Goal: Use online tool/utility: Utilize a website feature to perform a specific function

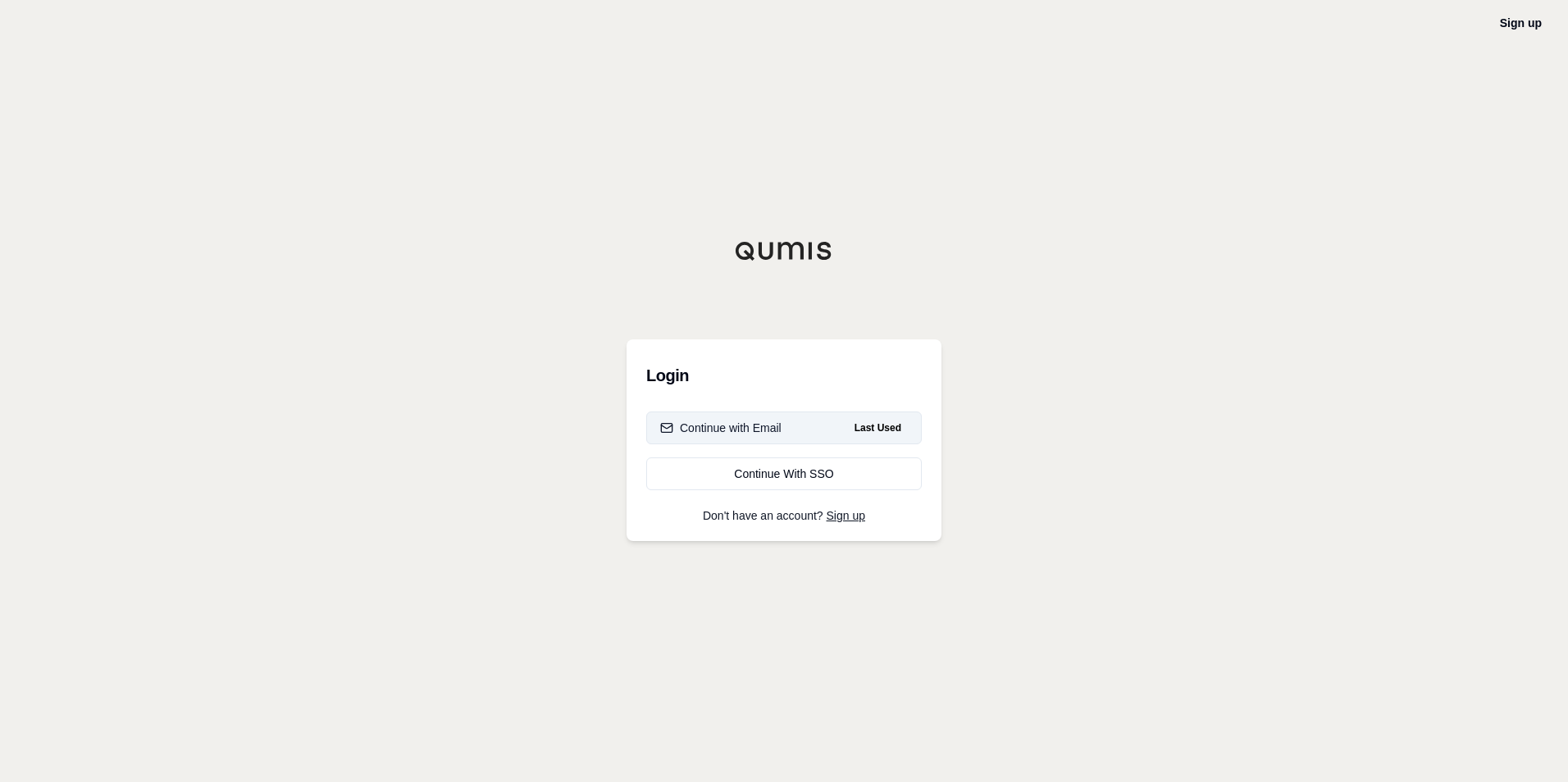
click at [751, 433] on div "Continue with Email" at bounding box center [721, 428] width 121 height 17
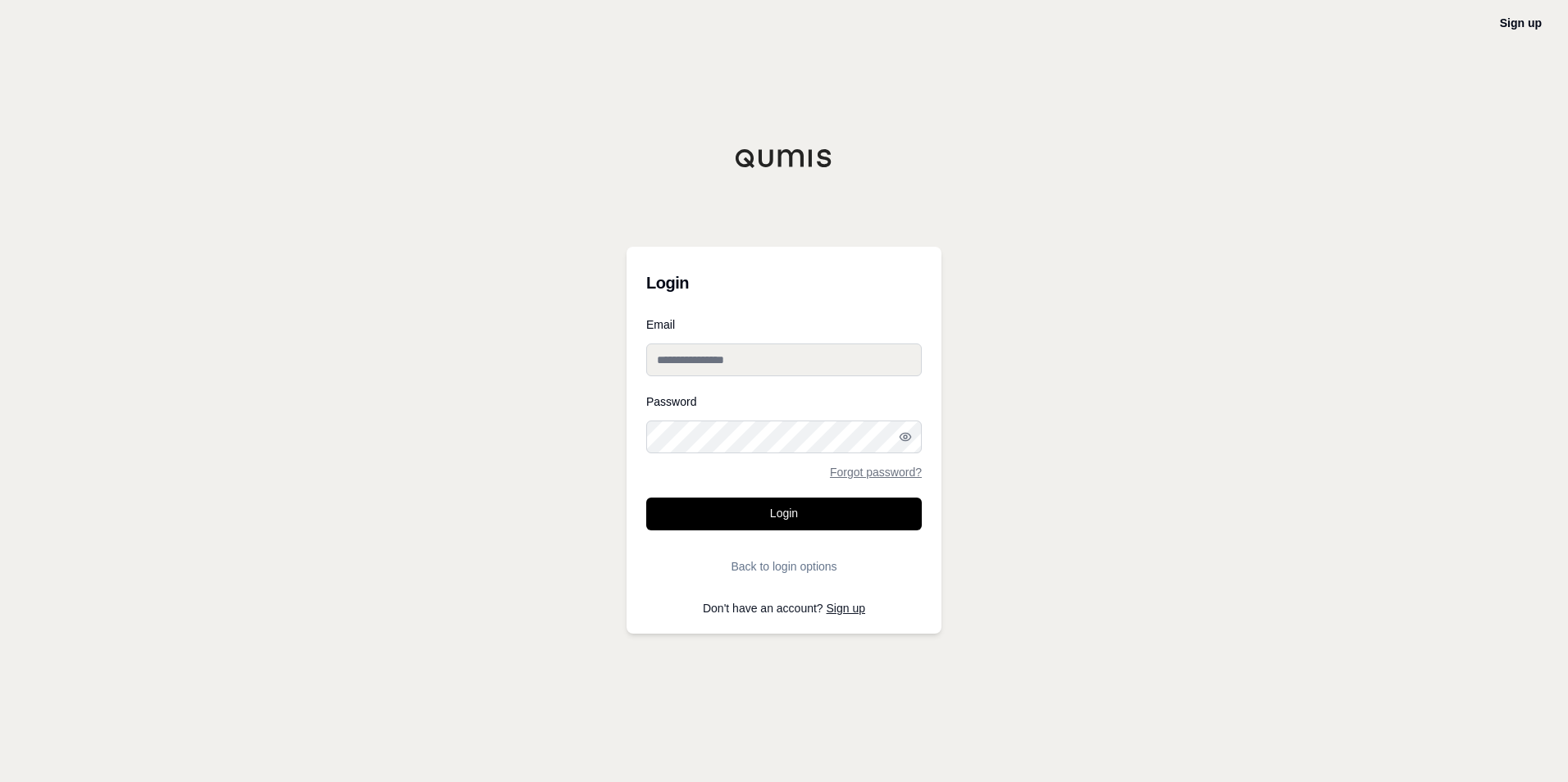
drag, startPoint x: 746, startPoint y: 358, endPoint x: 756, endPoint y: 319, distance: 40.3
click at [746, 358] on input "Email" at bounding box center [784, 360] width 276 height 33
type input "**********"
click at [647, 497] on button "Login" at bounding box center [784, 514] width 276 height 33
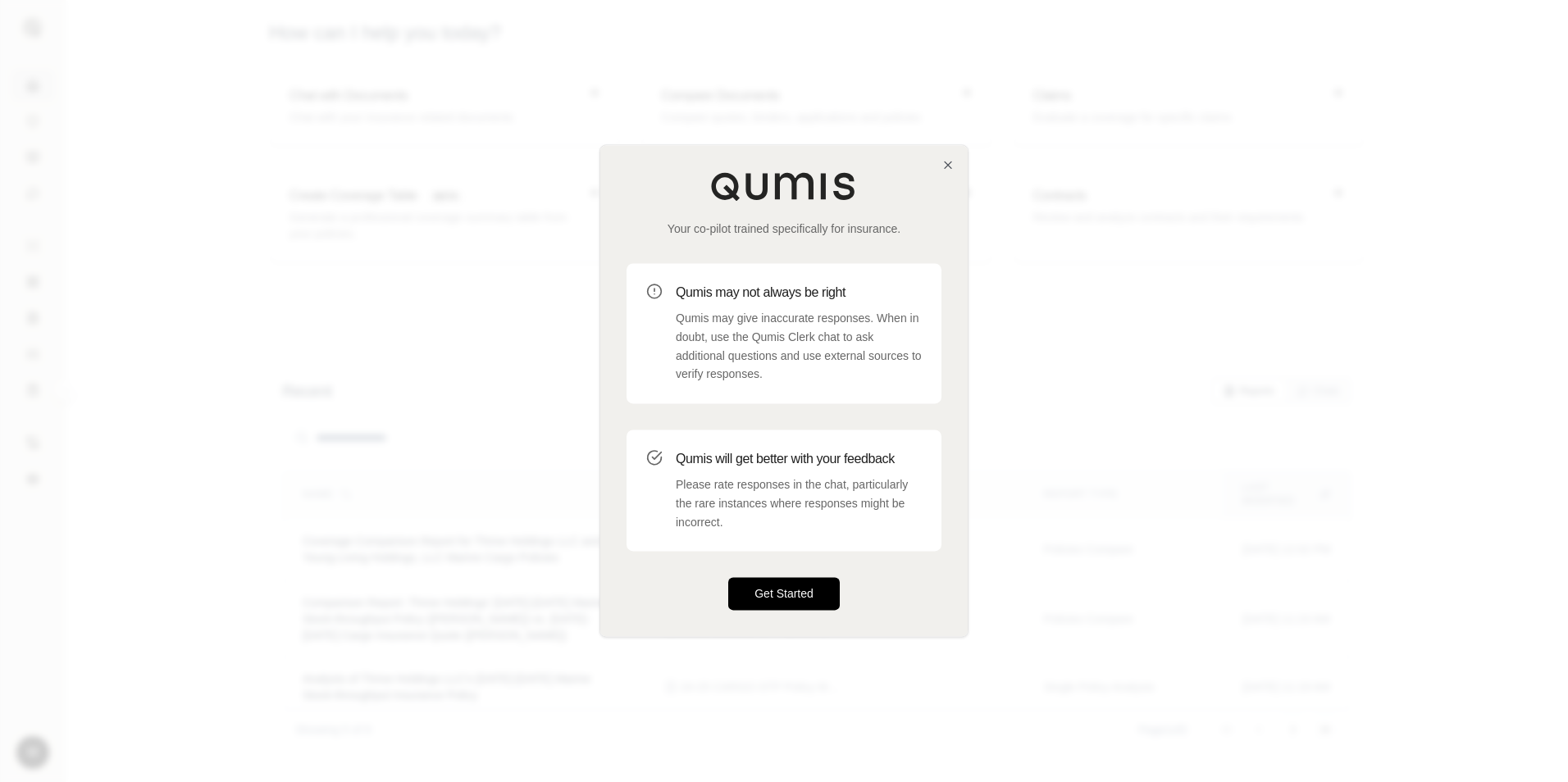
click at [771, 598] on button "Get Started" at bounding box center [784, 595] width 111 height 33
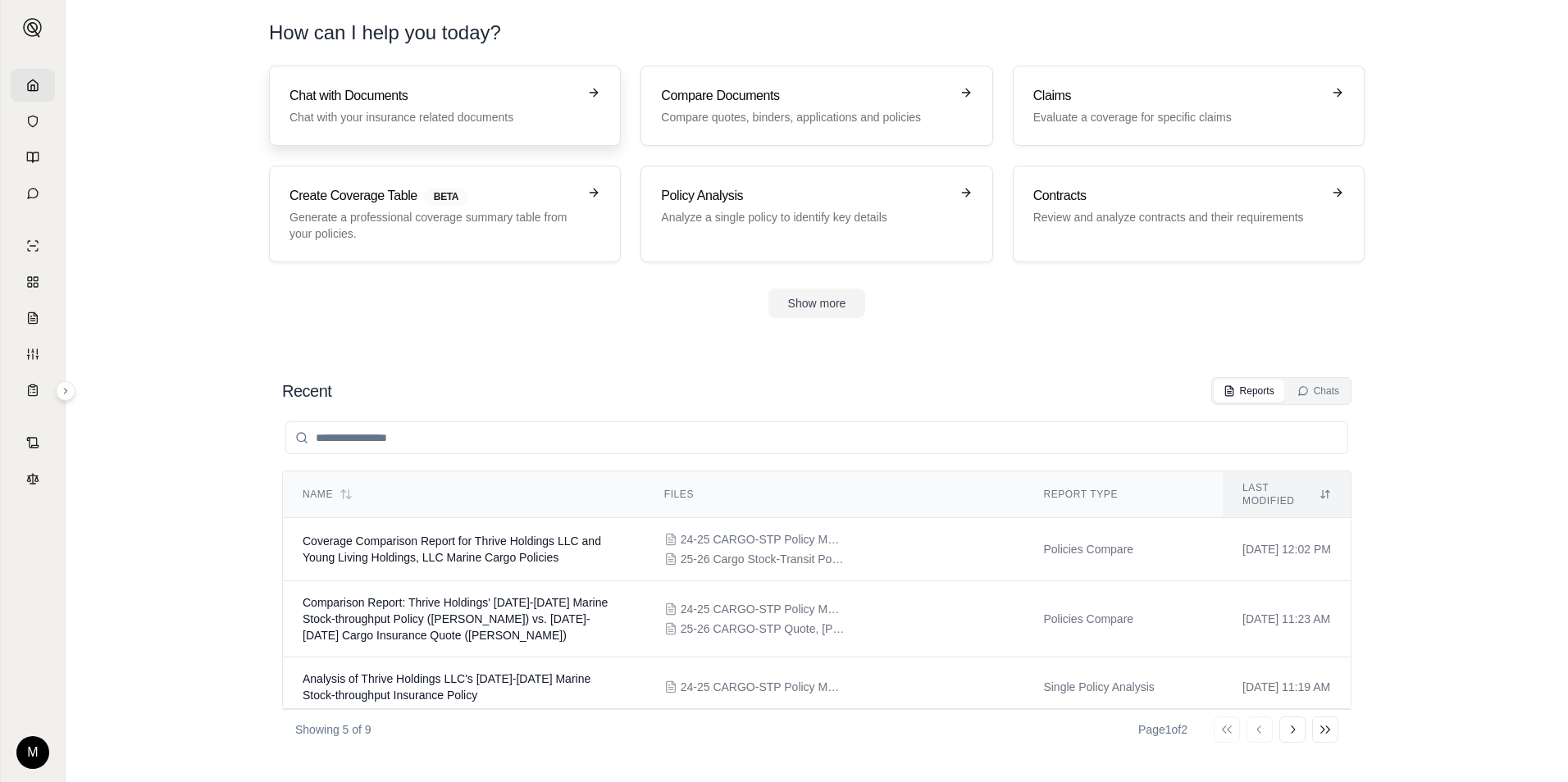
click at [352, 117] on p "Chat with your insurance related documents" at bounding box center [433, 117] width 288 height 17
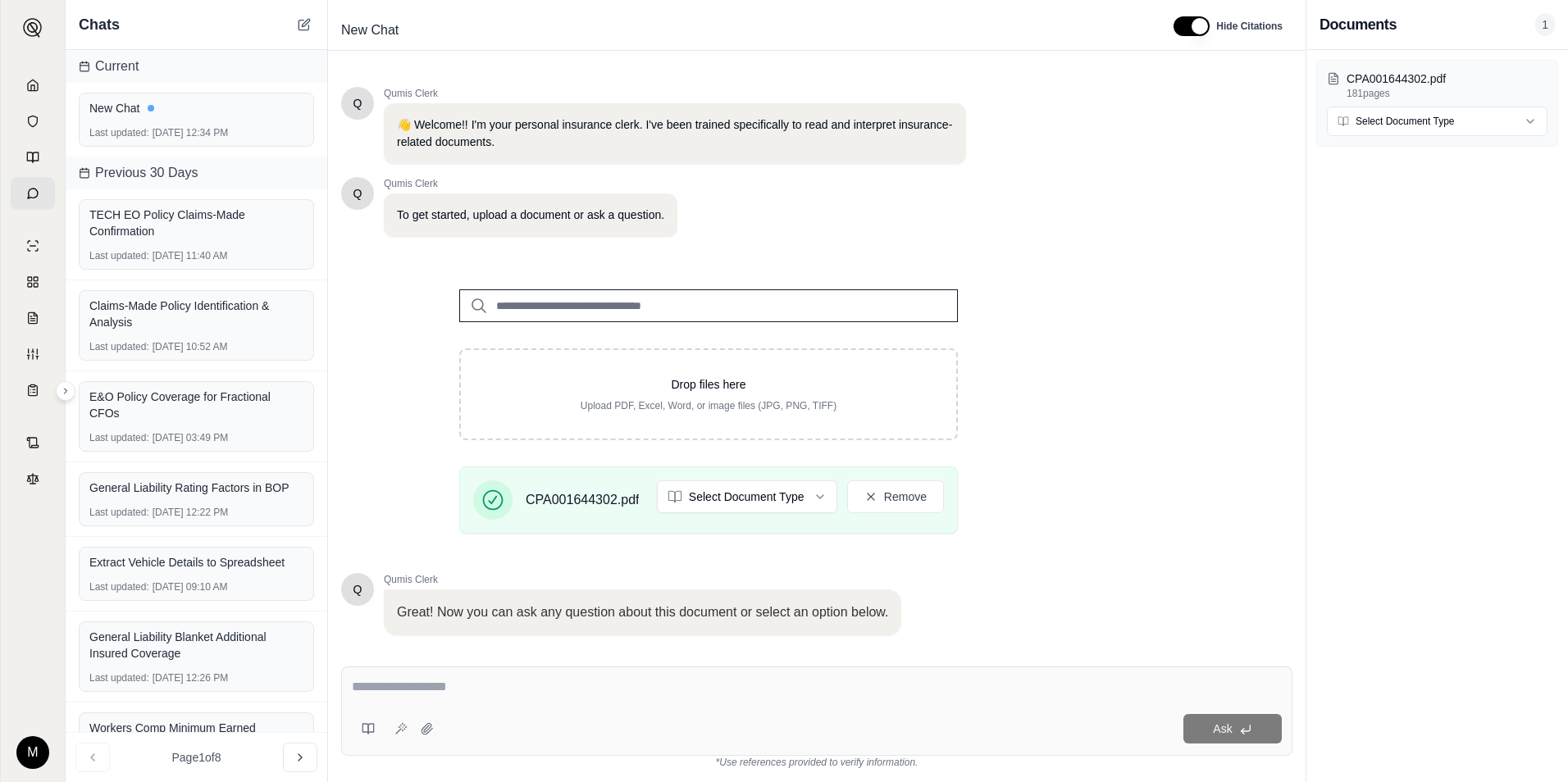
scroll to position [103, 0]
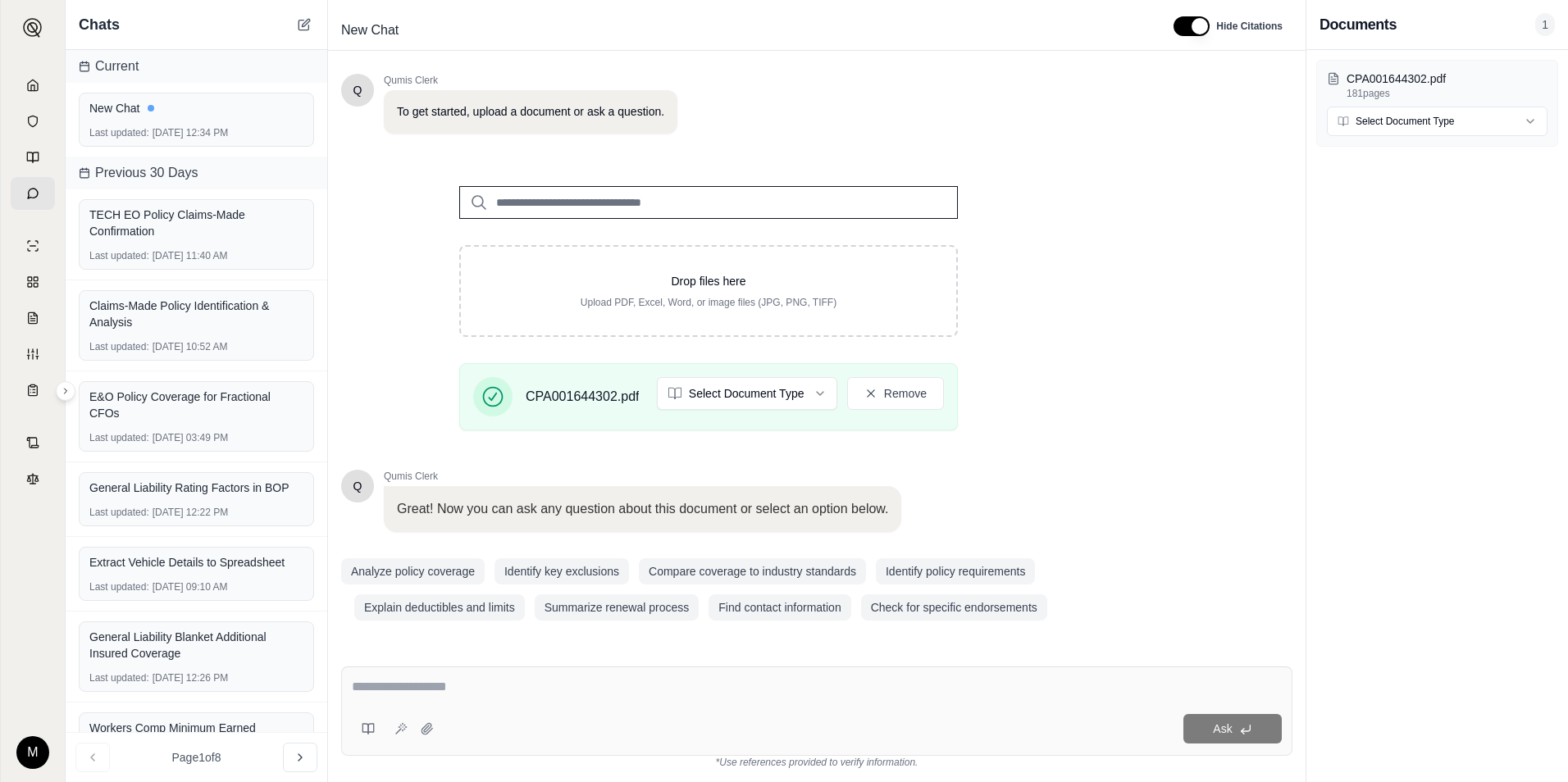
click at [456, 697] on div at bounding box center [817, 690] width 930 height 25
click at [455, 681] on textarea at bounding box center [817, 687] width 930 height 20
type textarea "**********"
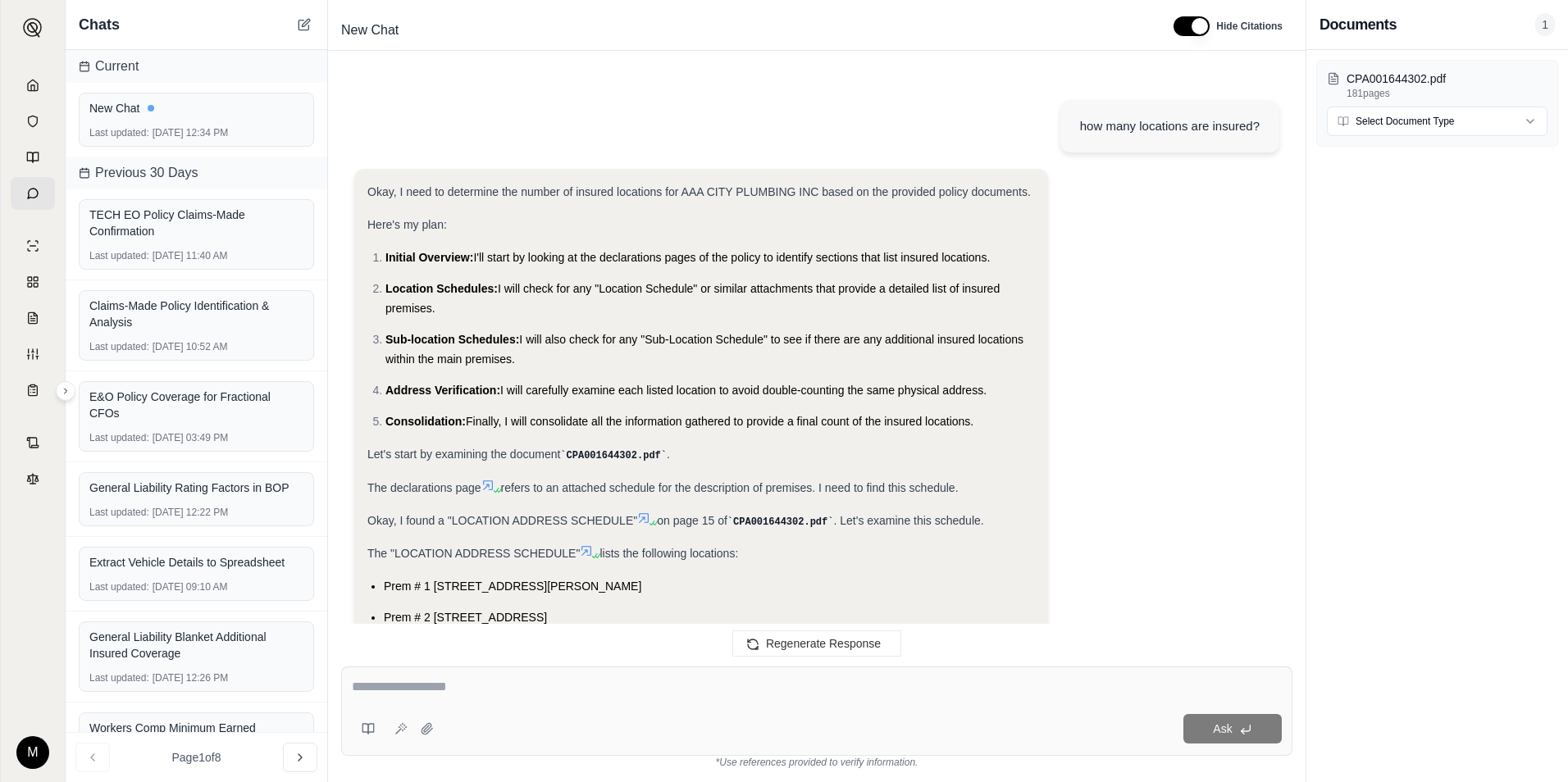
scroll to position [847, 0]
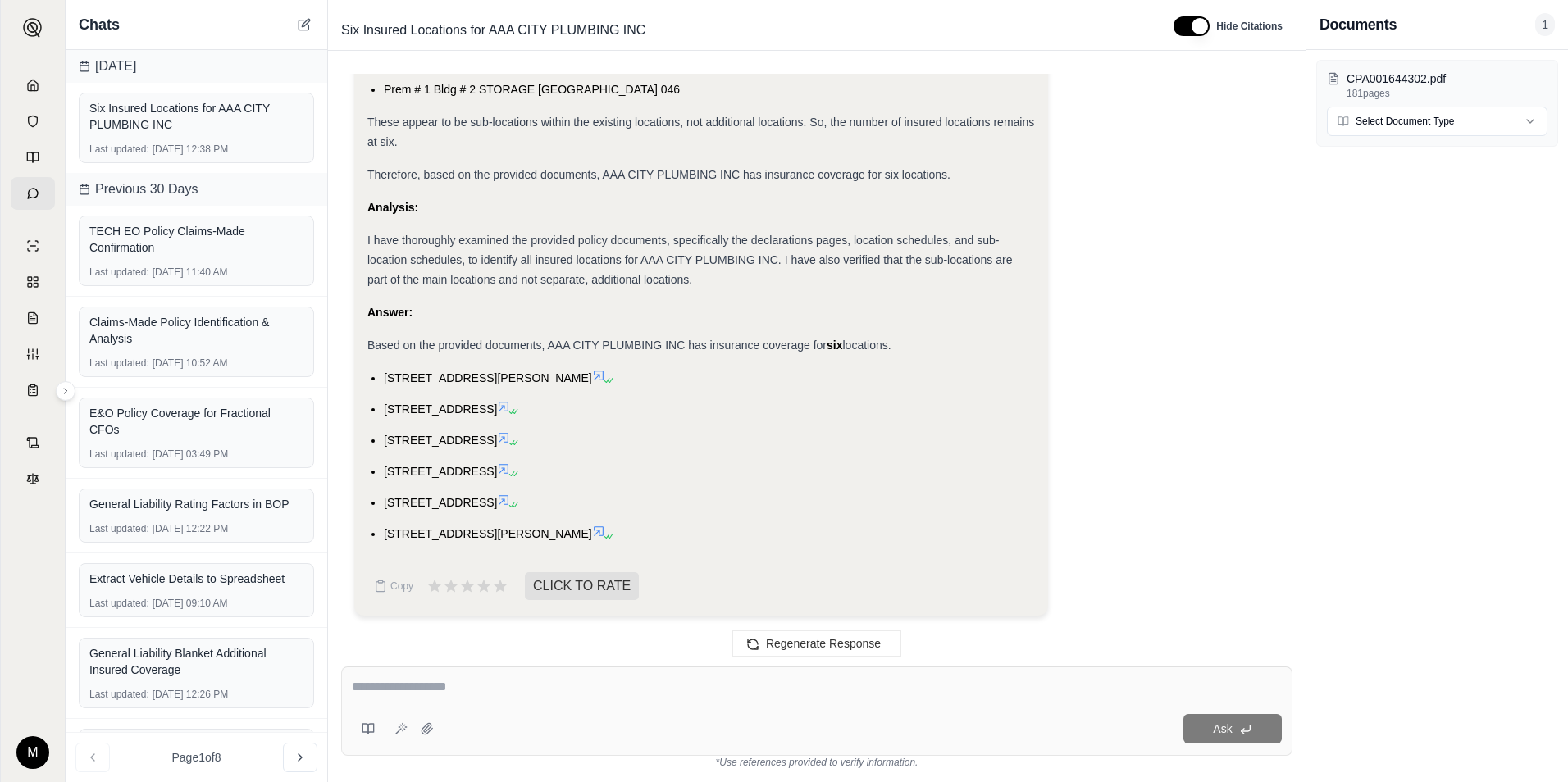
click at [456, 684] on textarea at bounding box center [817, 687] width 930 height 20
click at [551, 678] on textarea at bounding box center [817, 687] width 930 height 20
type textarea "**********"
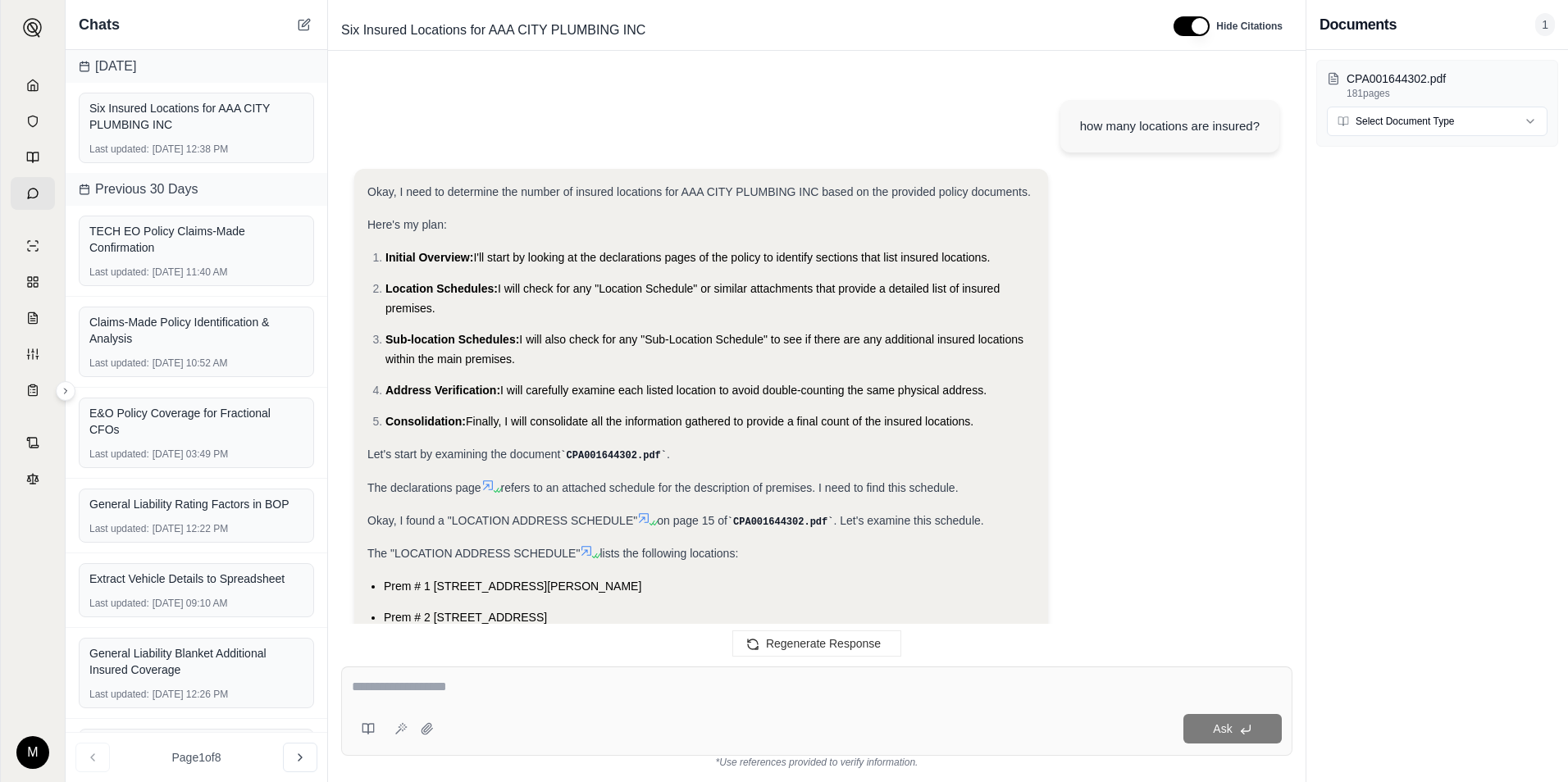
scroll to position [1896, 0]
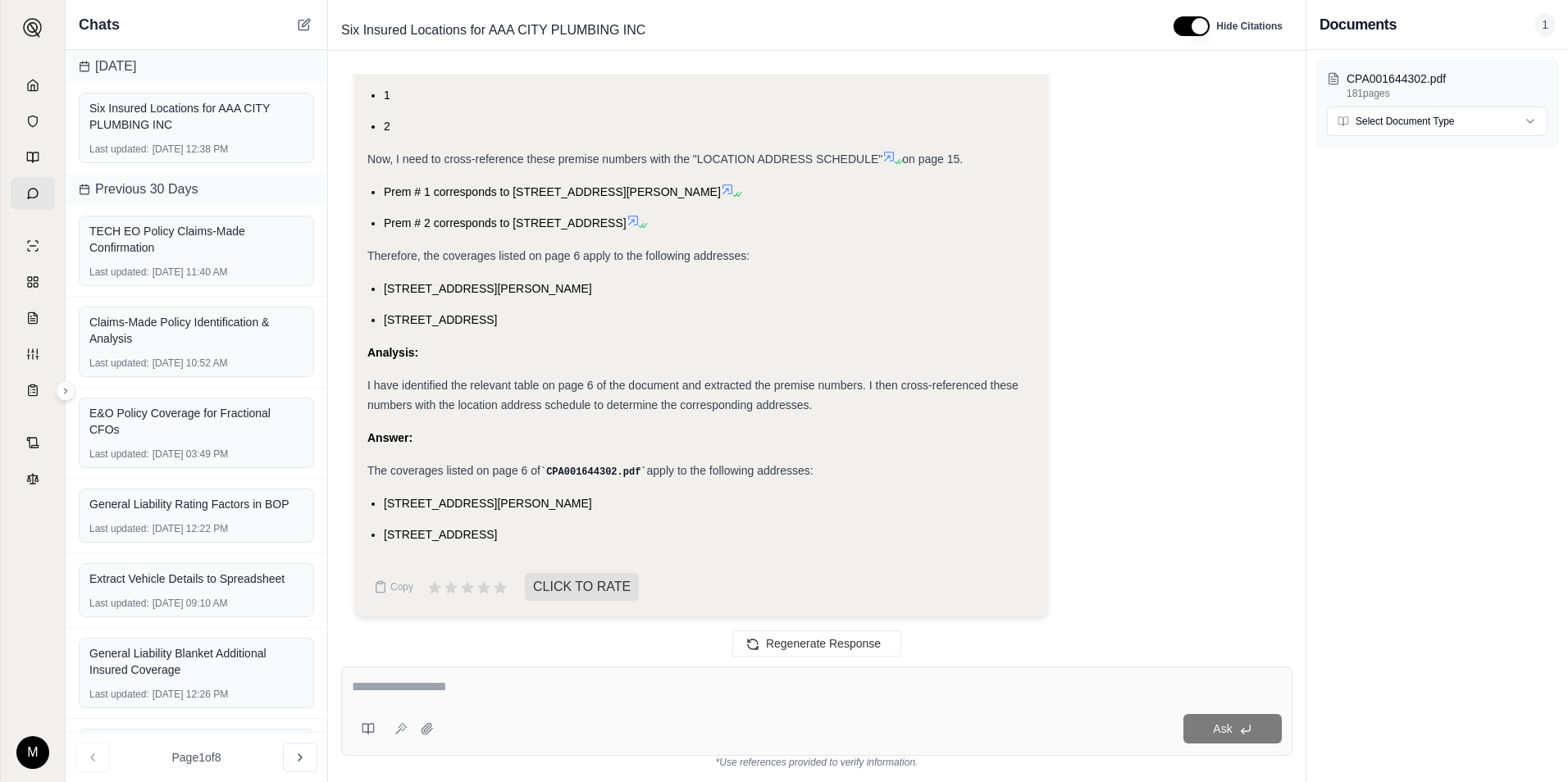
click at [725, 252] on span "Therefore, the coverages listed on page 6 apply to the following addresses:" at bounding box center [559, 255] width 382 height 13
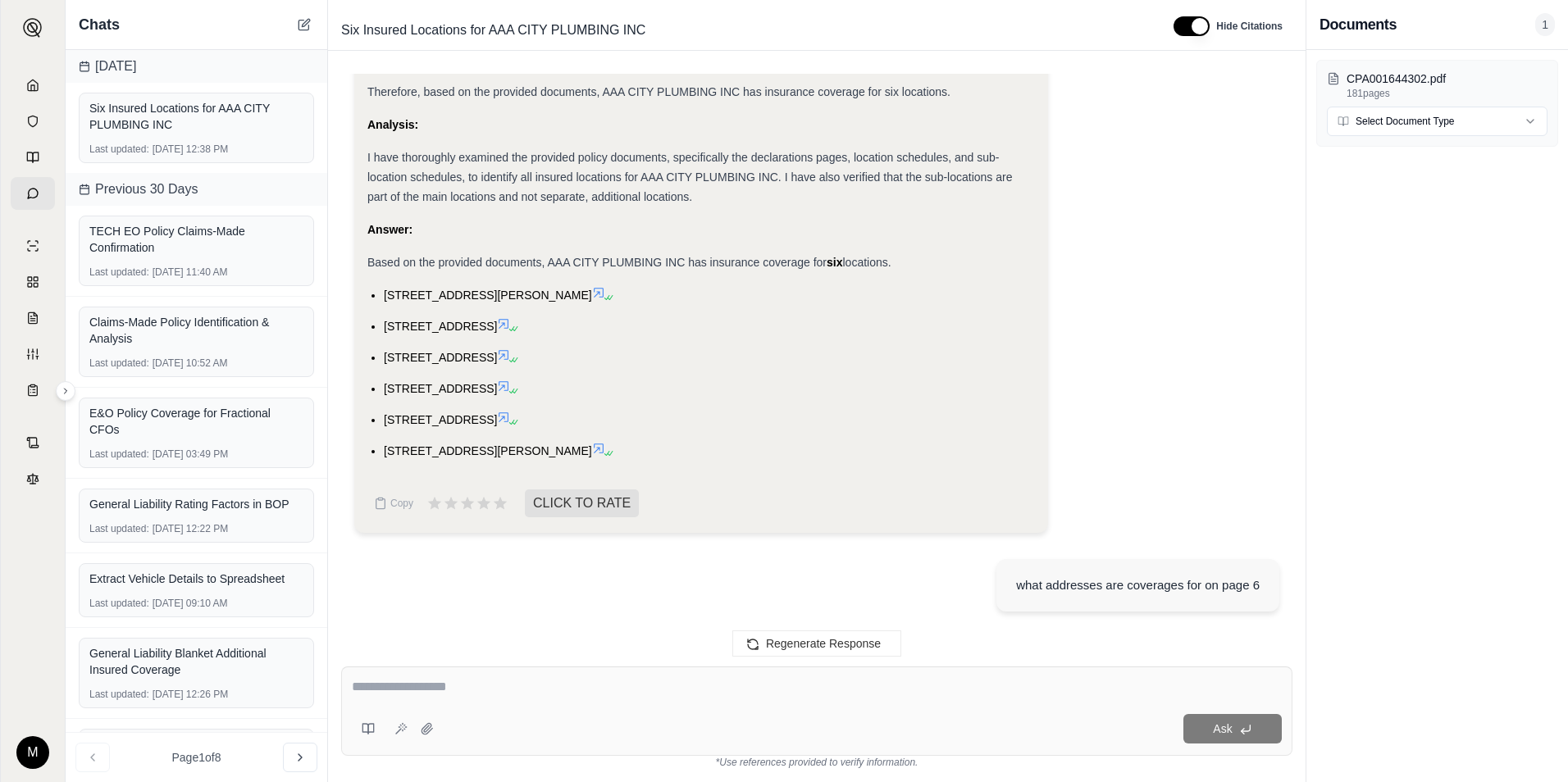
scroll to position [913, 0]
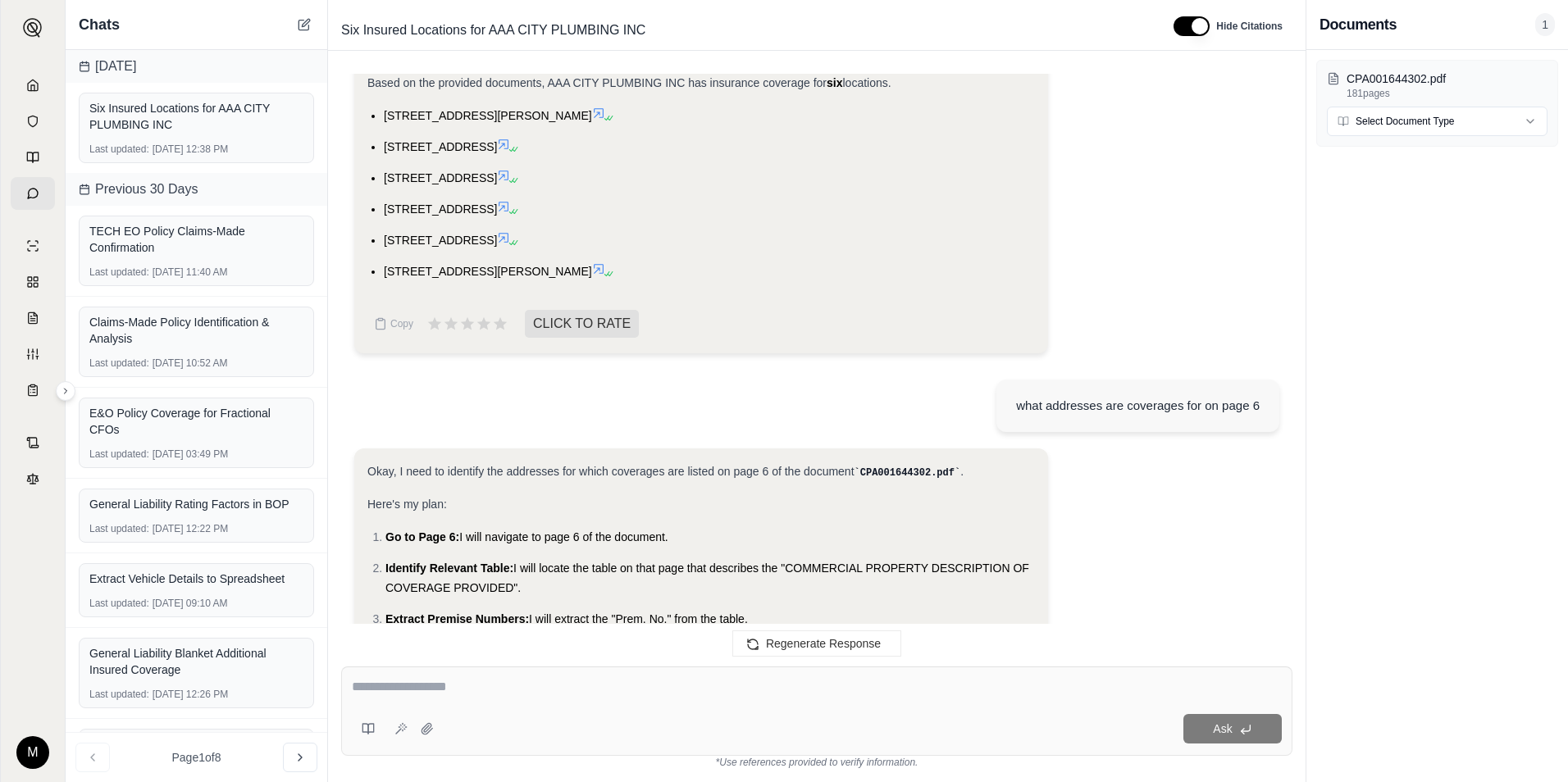
scroll to position [995, 0]
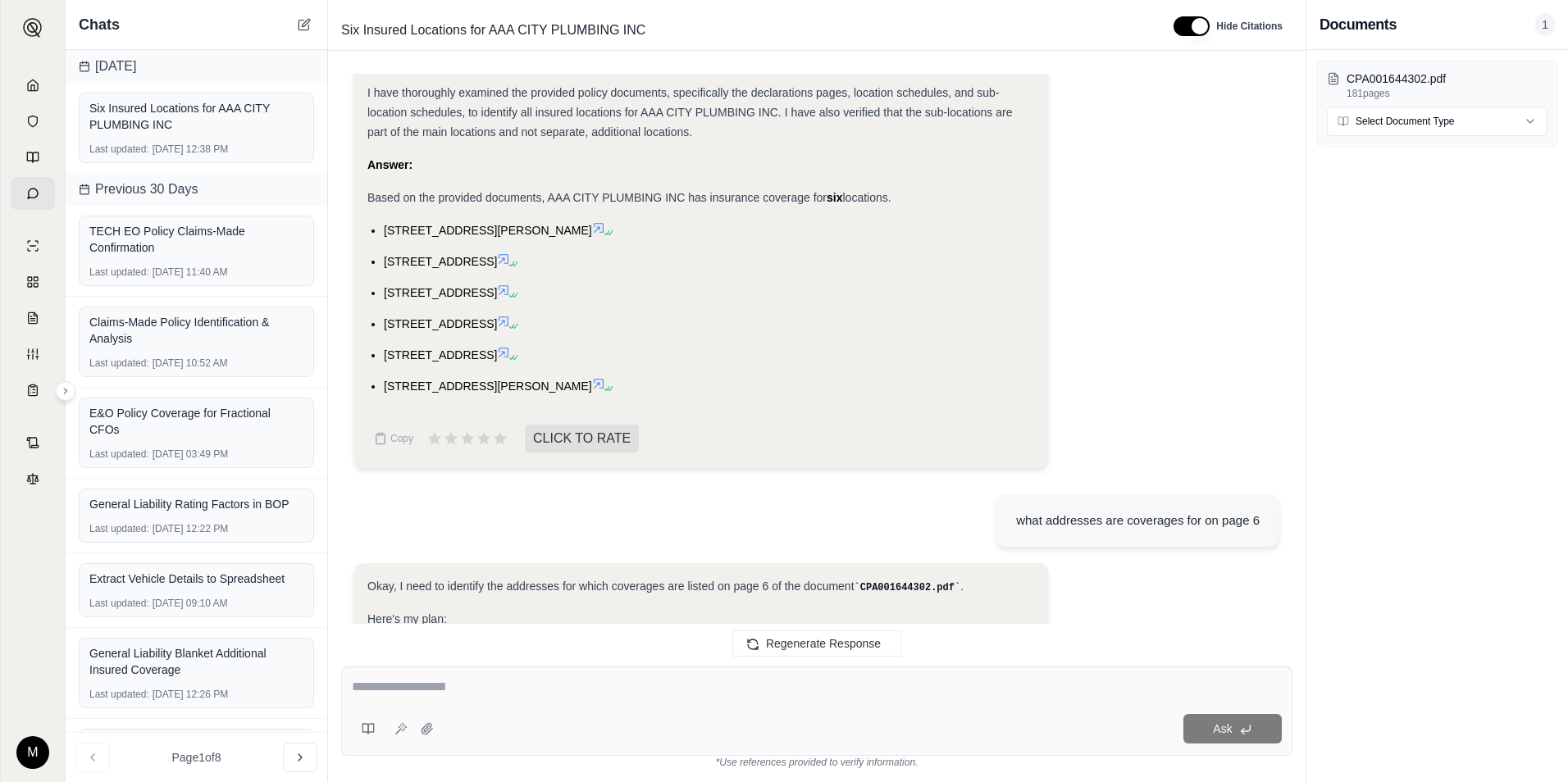
drag, startPoint x: 495, startPoint y: 325, endPoint x: 382, endPoint y: 323, distance: 113.0
click at [382, 323] on ul "[STREET_ADDRESS][PERSON_NAME] [STREET_ADDRESS] [STREET_ADDRESS][GEOGRAPHIC_DATA…" at bounding box center [701, 308] width 668 height 176
copy span "[STREET_ADDRESS]"
drag, startPoint x: 551, startPoint y: 353, endPoint x: 528, endPoint y: 353, distance: 23.0
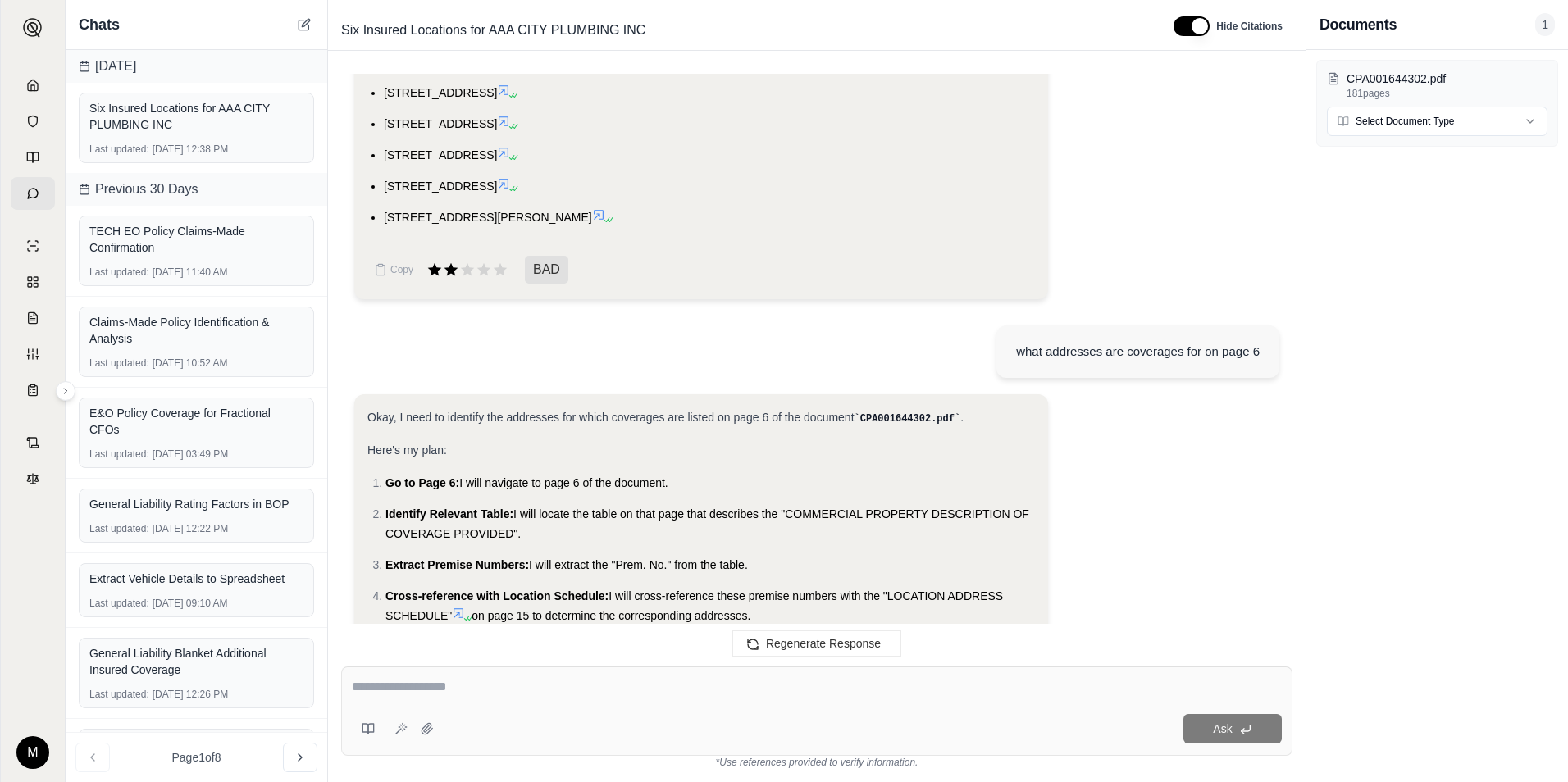
scroll to position [1081, 0]
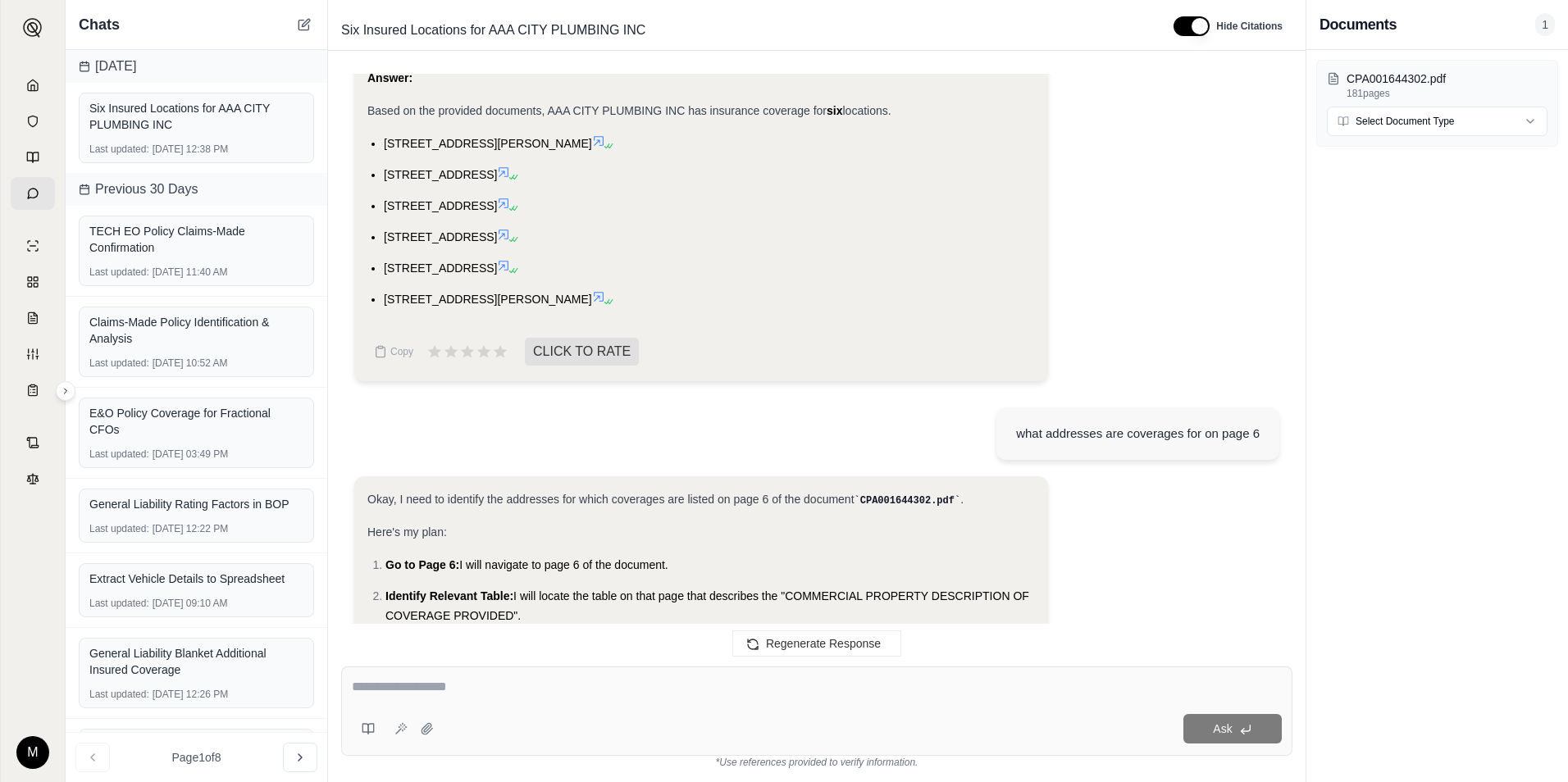
drag, startPoint x: 521, startPoint y: 269, endPoint x: 385, endPoint y: 265, distance: 136.1
click at [385, 265] on span "[STREET_ADDRESS]" at bounding box center [441, 267] width 113 height 13
copy span "[STREET_ADDRESS]"
drag, startPoint x: 544, startPoint y: 264, endPoint x: 570, endPoint y: 265, distance: 26.0
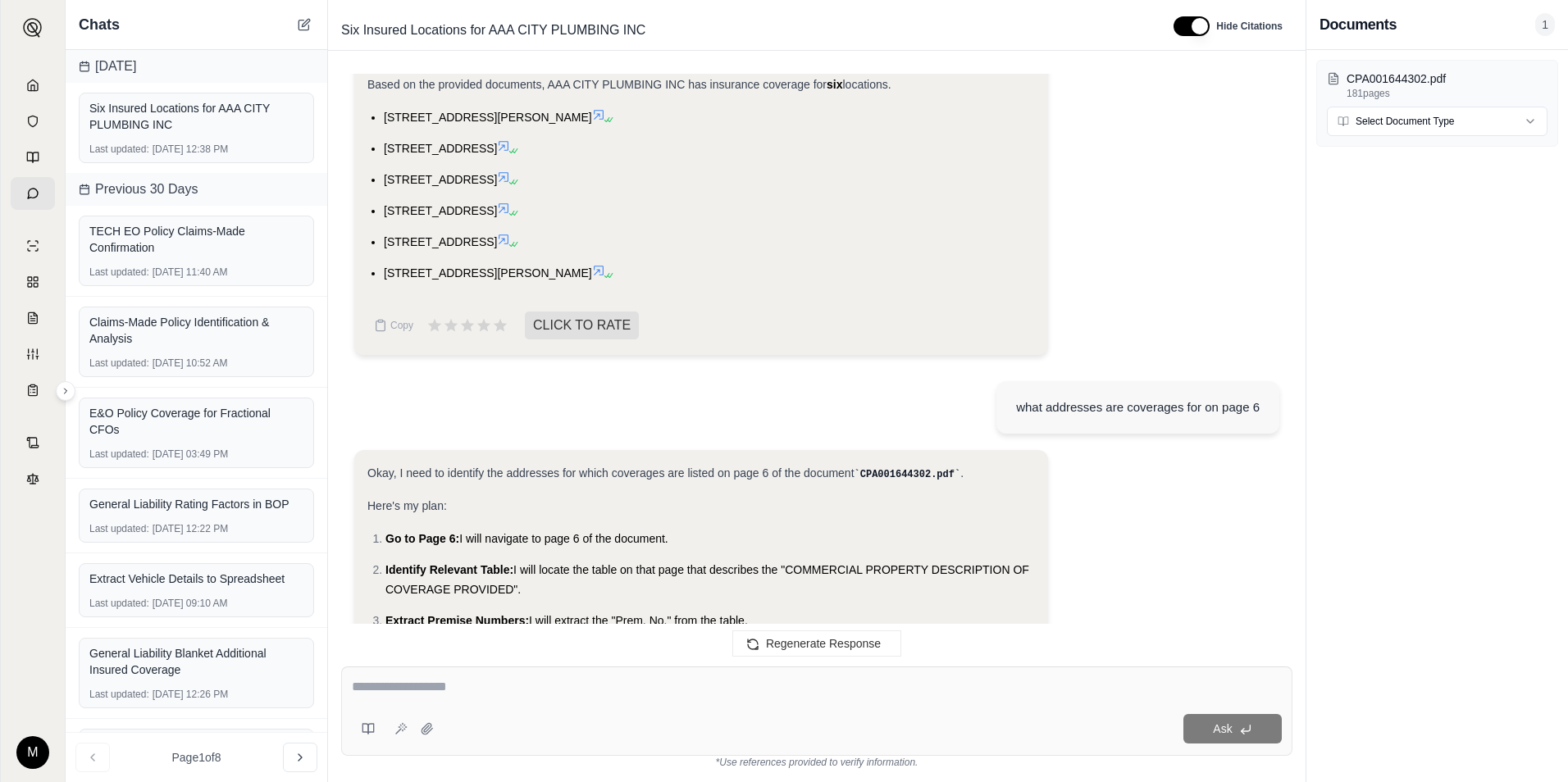
scroll to position [997, 0]
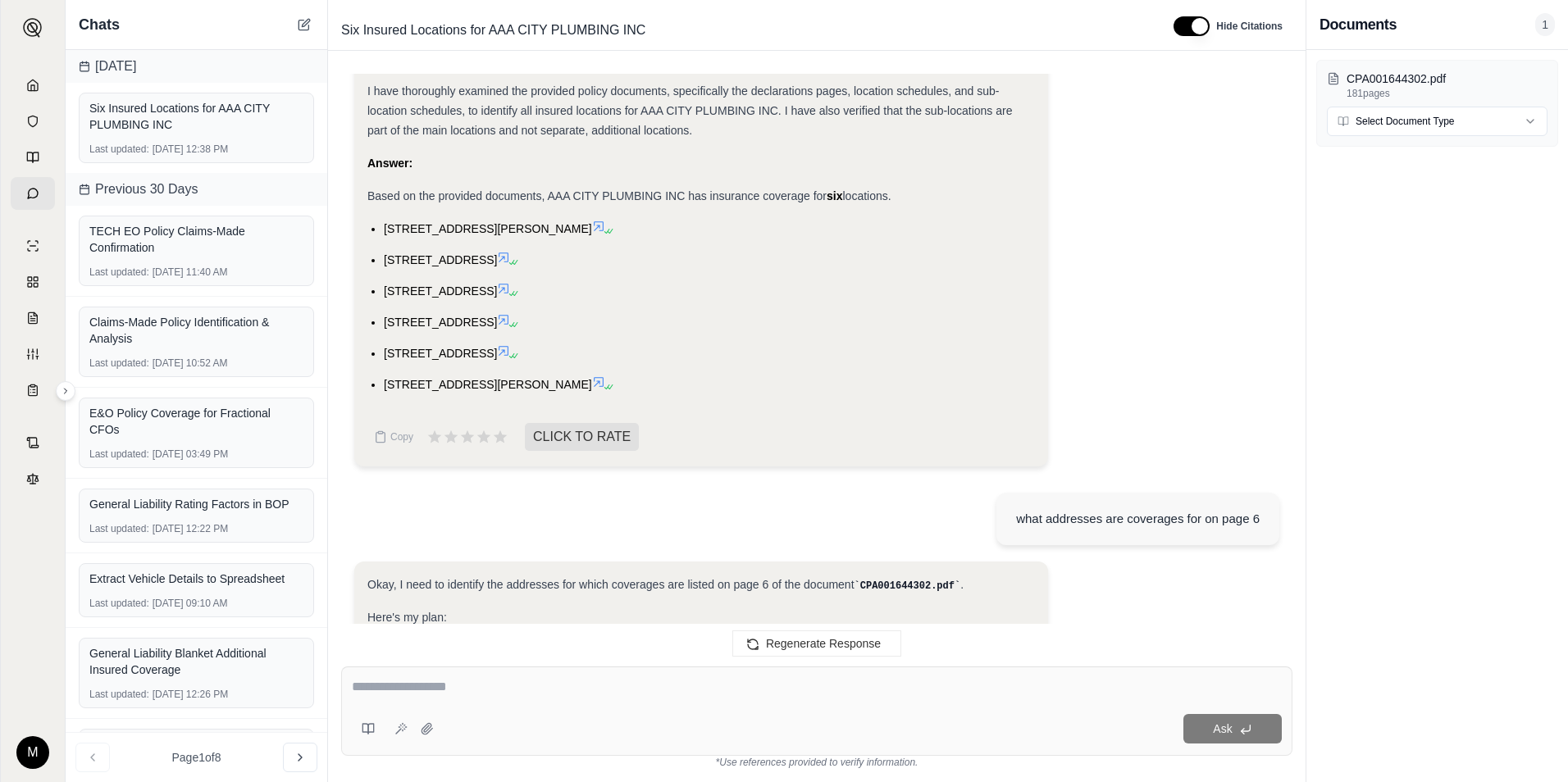
drag, startPoint x: 608, startPoint y: 354, endPoint x: 523, endPoint y: 351, distance: 85.1
click at [497, 351] on span "[STREET_ADDRESS]" at bounding box center [441, 353] width 113 height 13
copy span "[GEOGRAPHIC_DATA]"
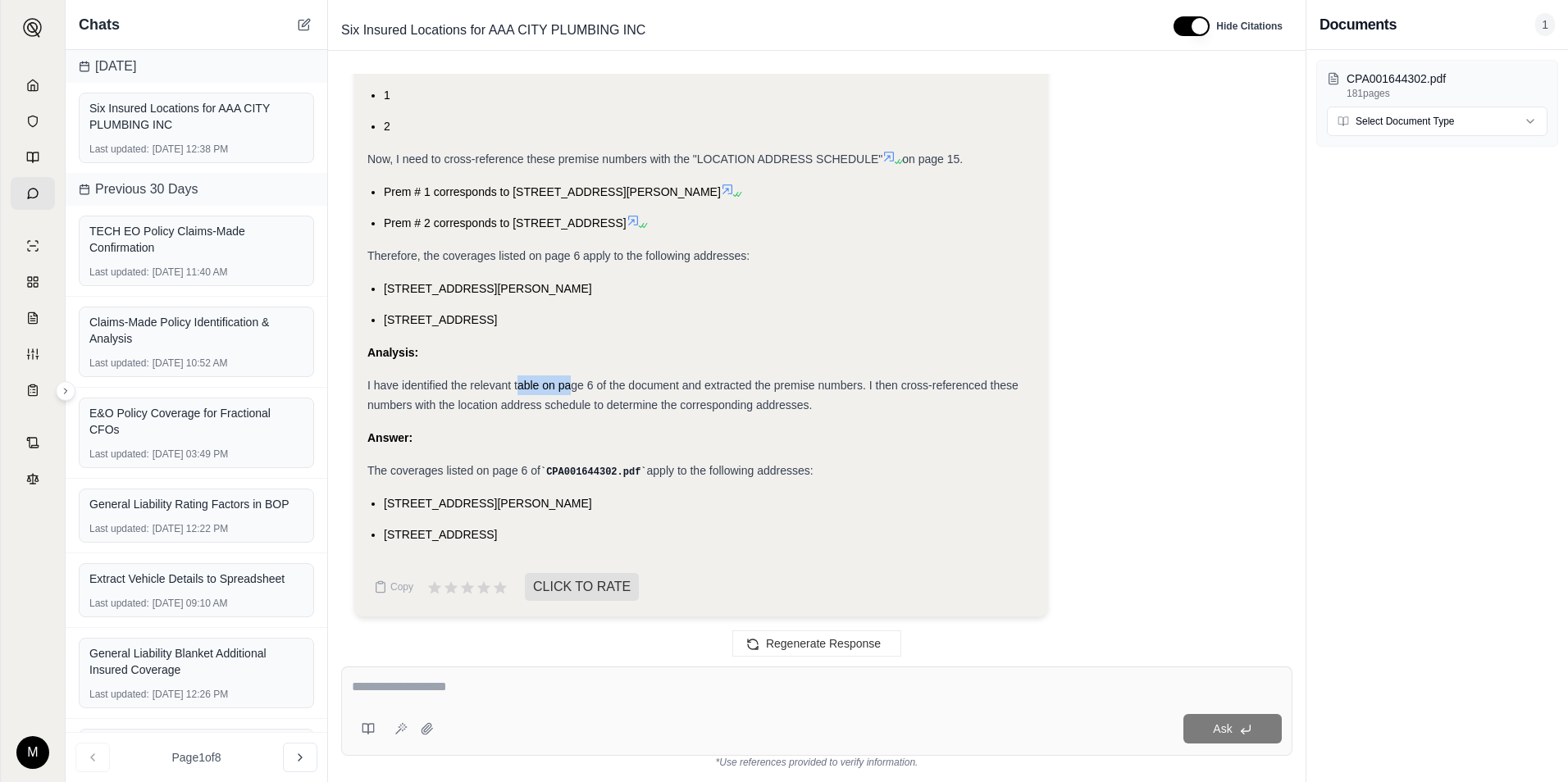
drag, startPoint x: 569, startPoint y: 382, endPoint x: 519, endPoint y: 380, distance: 50.0
click at [519, 380] on span "I have identified the relevant table on page 6 of the document and extracted th…" at bounding box center [693, 396] width 651 height 33
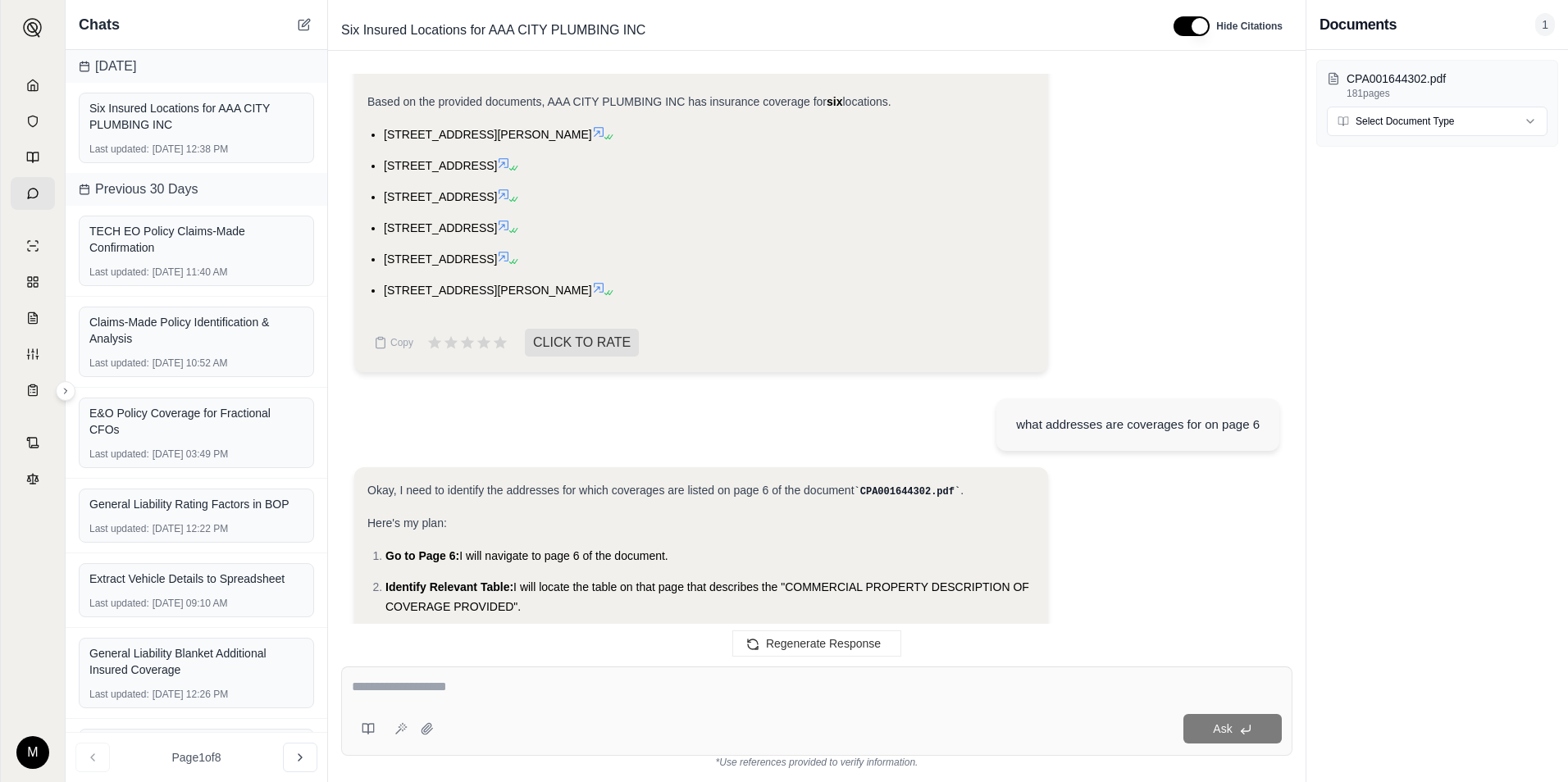
scroll to position [1076, 0]
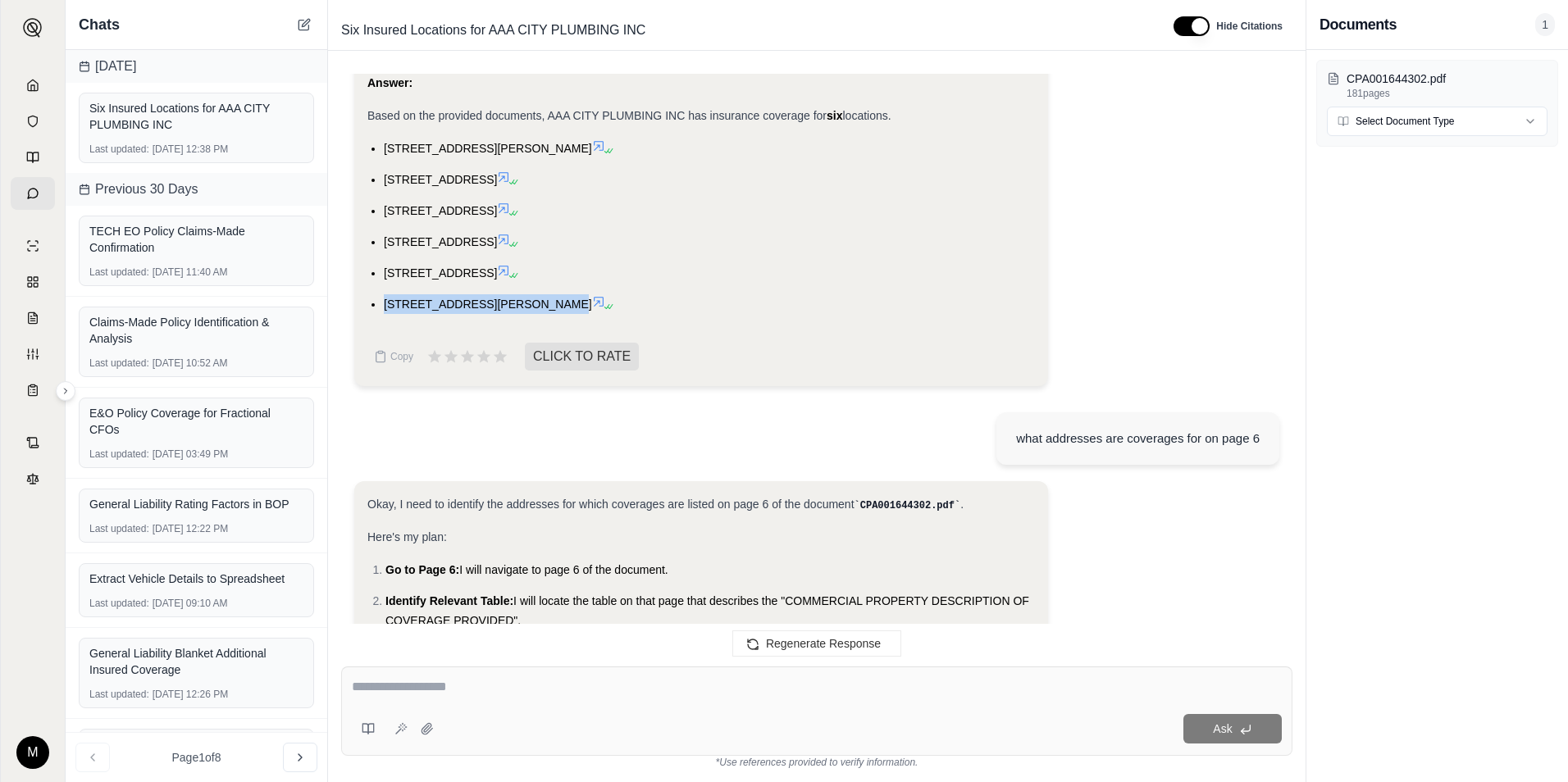
drag, startPoint x: 569, startPoint y: 302, endPoint x: 386, endPoint y: 301, distance: 183.0
click at [386, 301] on span "[STREET_ADDRESS][PERSON_NAME]" at bounding box center [489, 303] width 209 height 13
copy span "[STREET_ADDRESS][PERSON_NAME]"
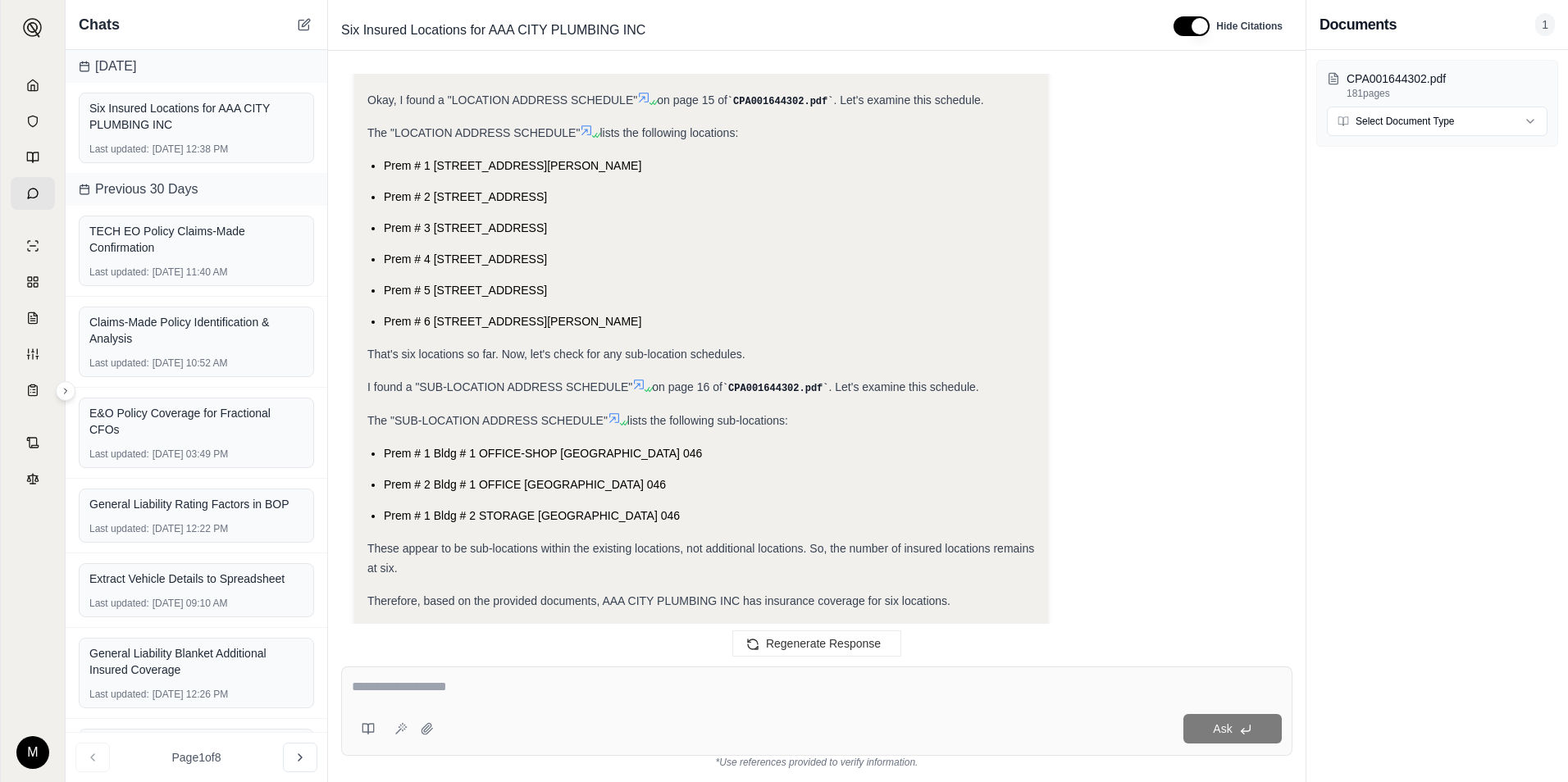
scroll to position [1896, 0]
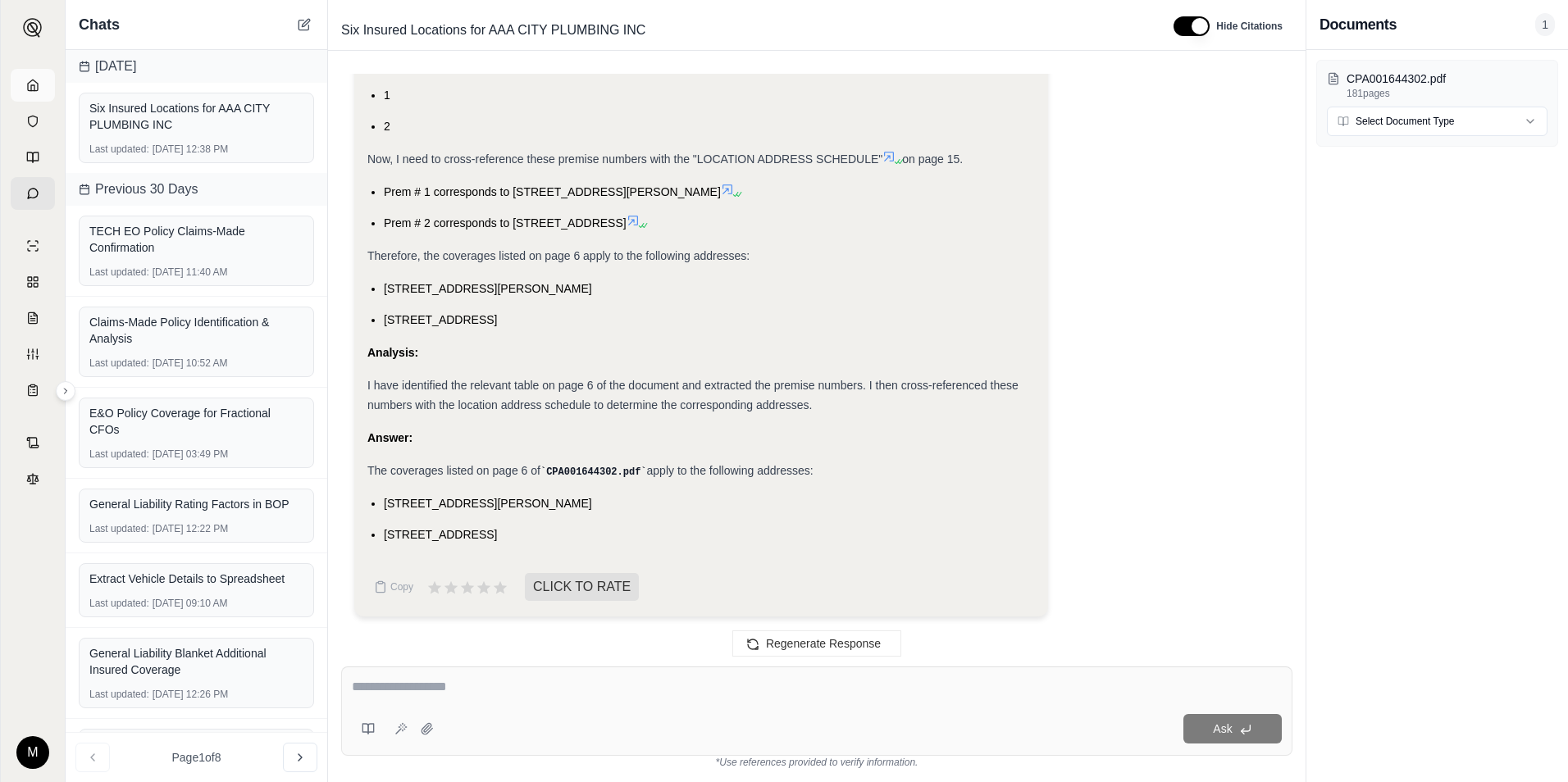
click at [32, 96] on link at bounding box center [32, 86] width 44 height 33
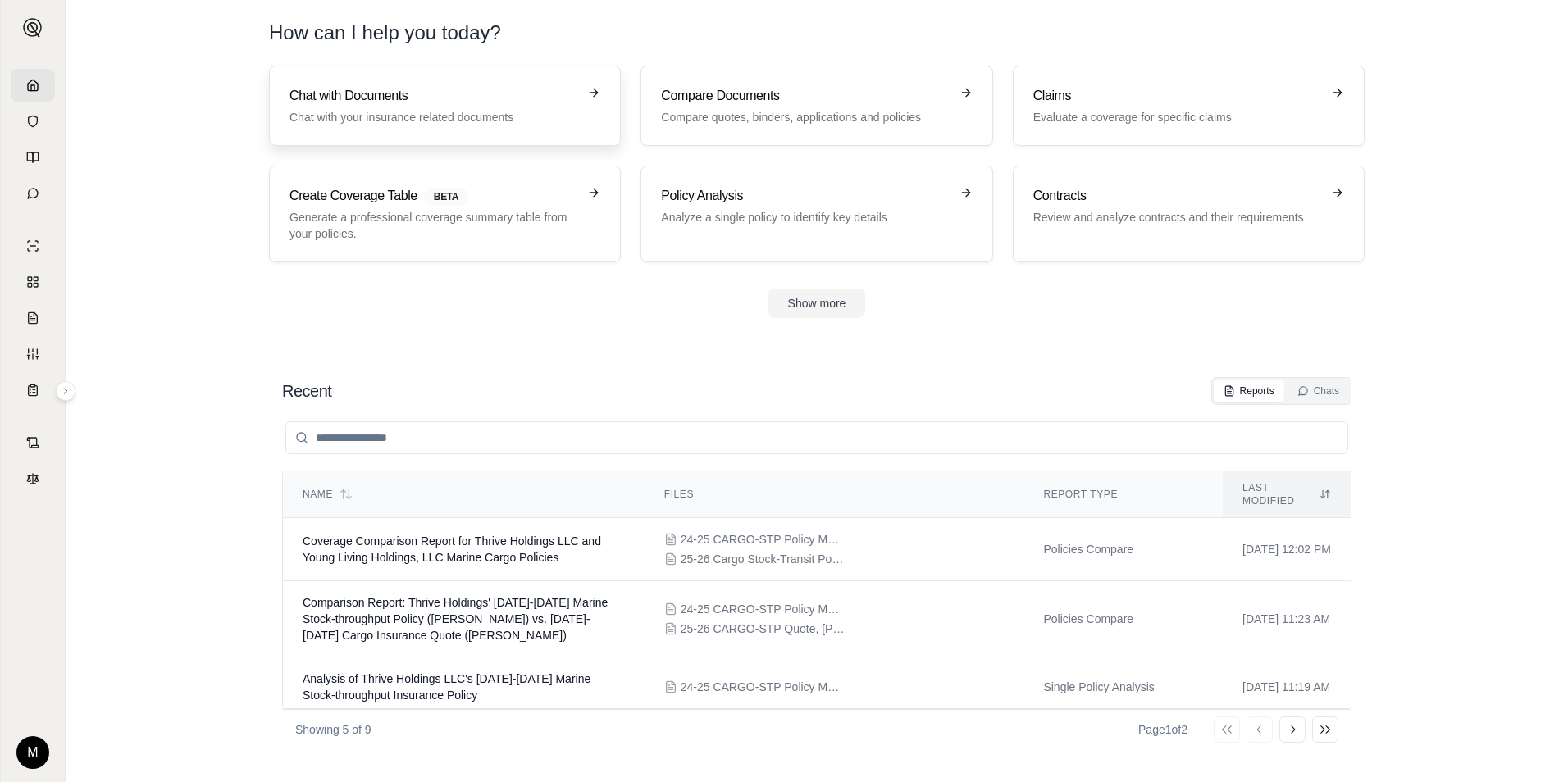
click at [410, 111] on p "Chat with your insurance related documents" at bounding box center [433, 117] width 288 height 17
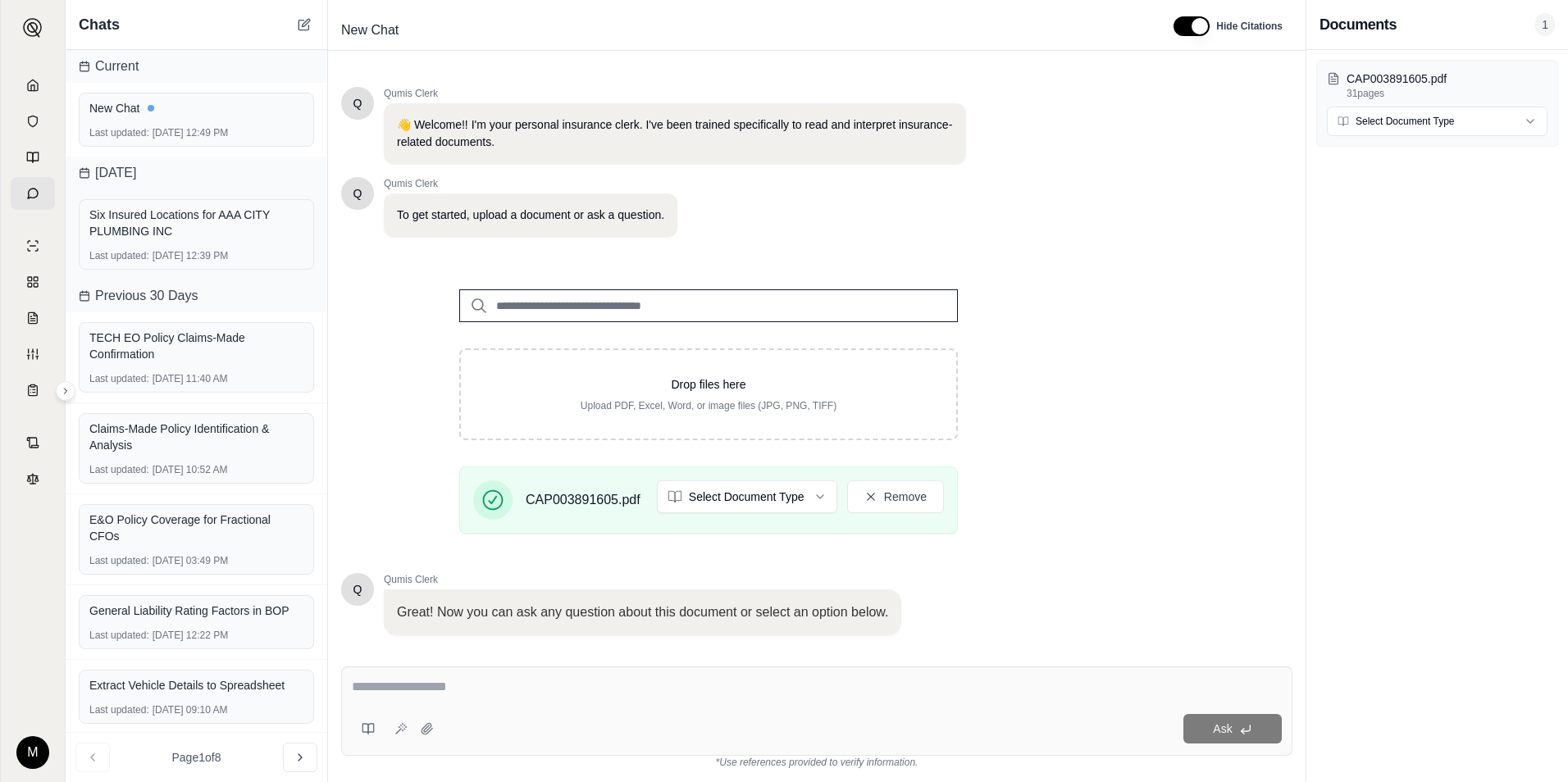
scroll to position [103, 0]
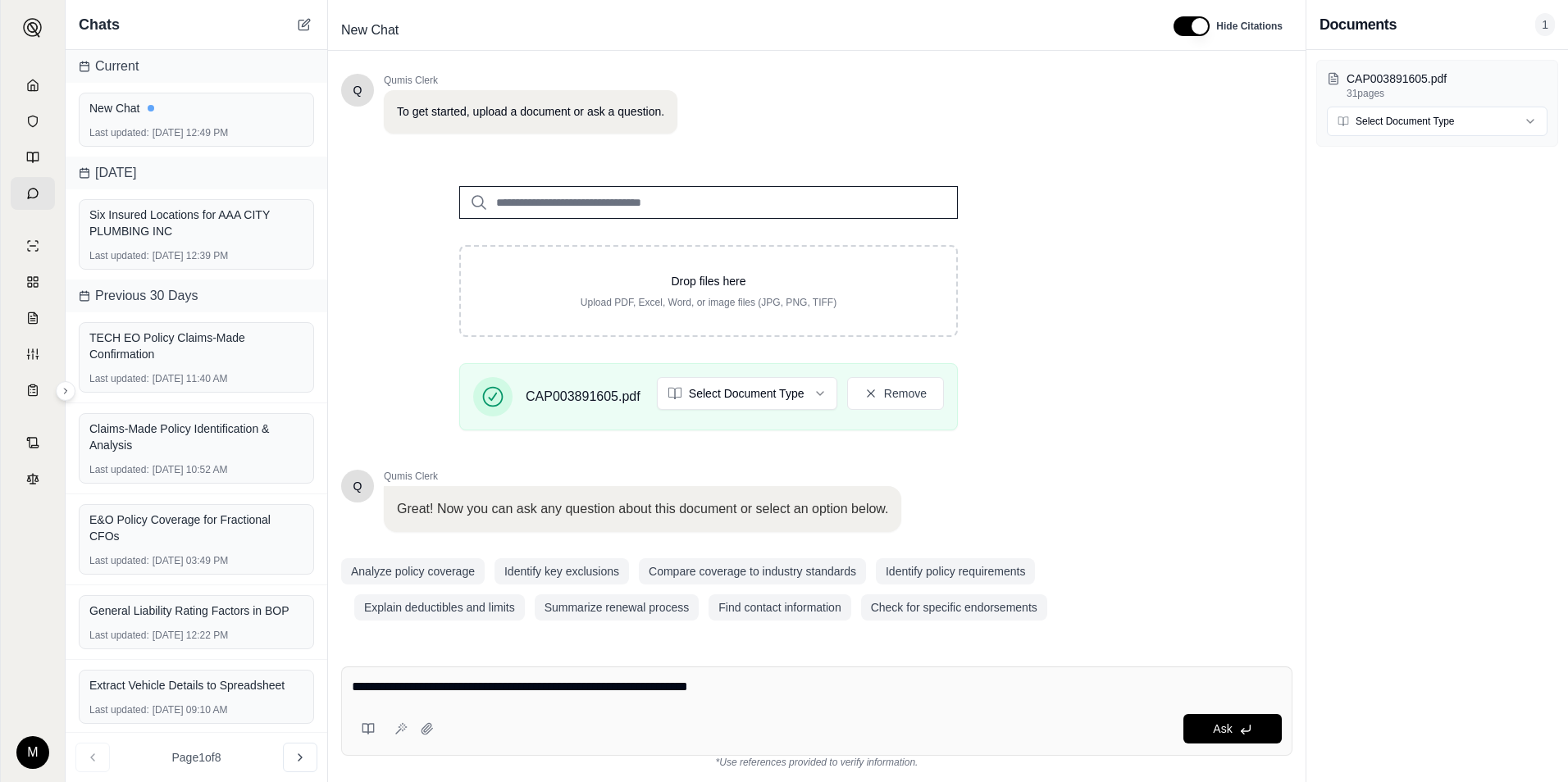
type textarea "**********"
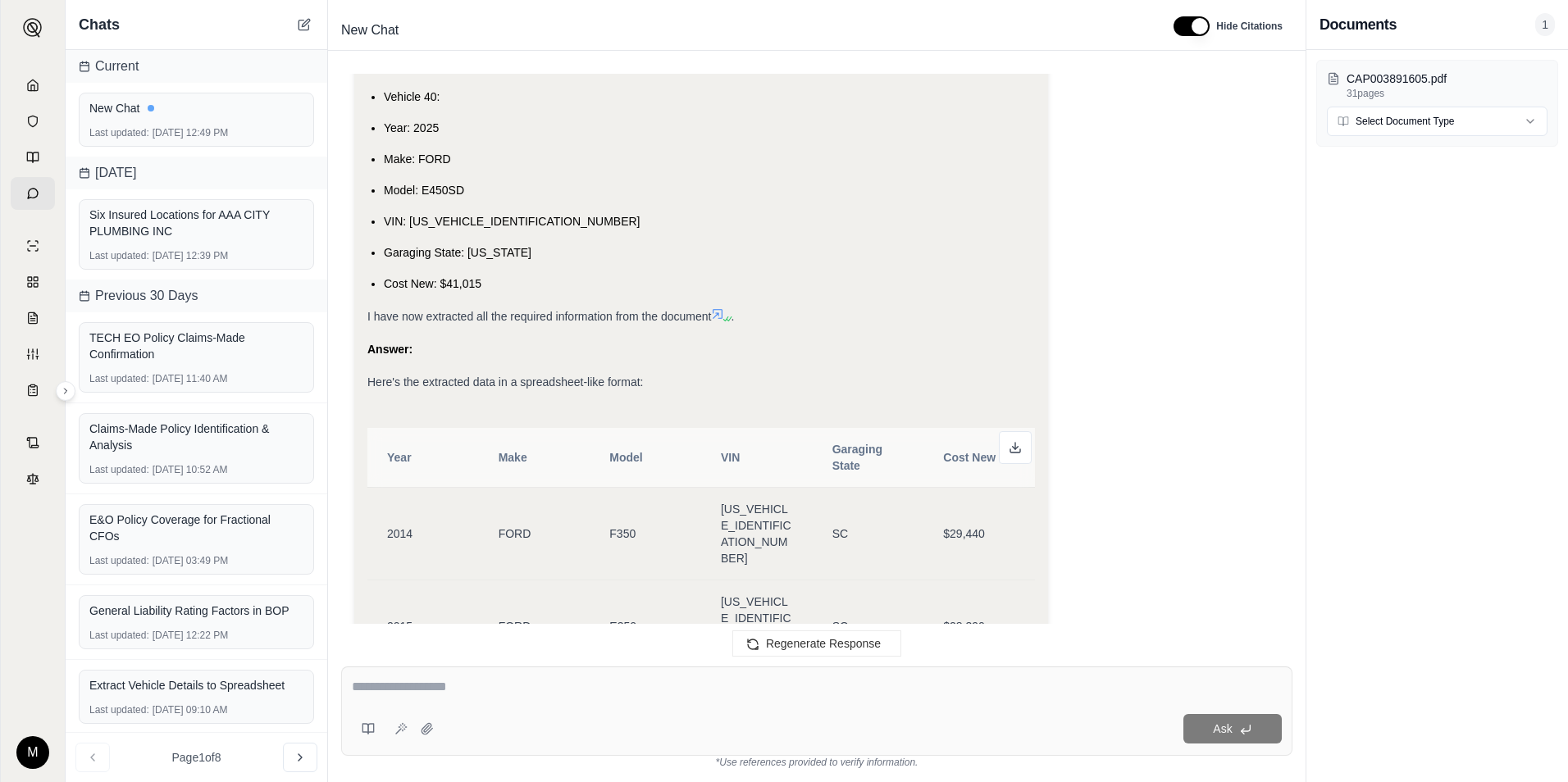
scroll to position [5881, 0]
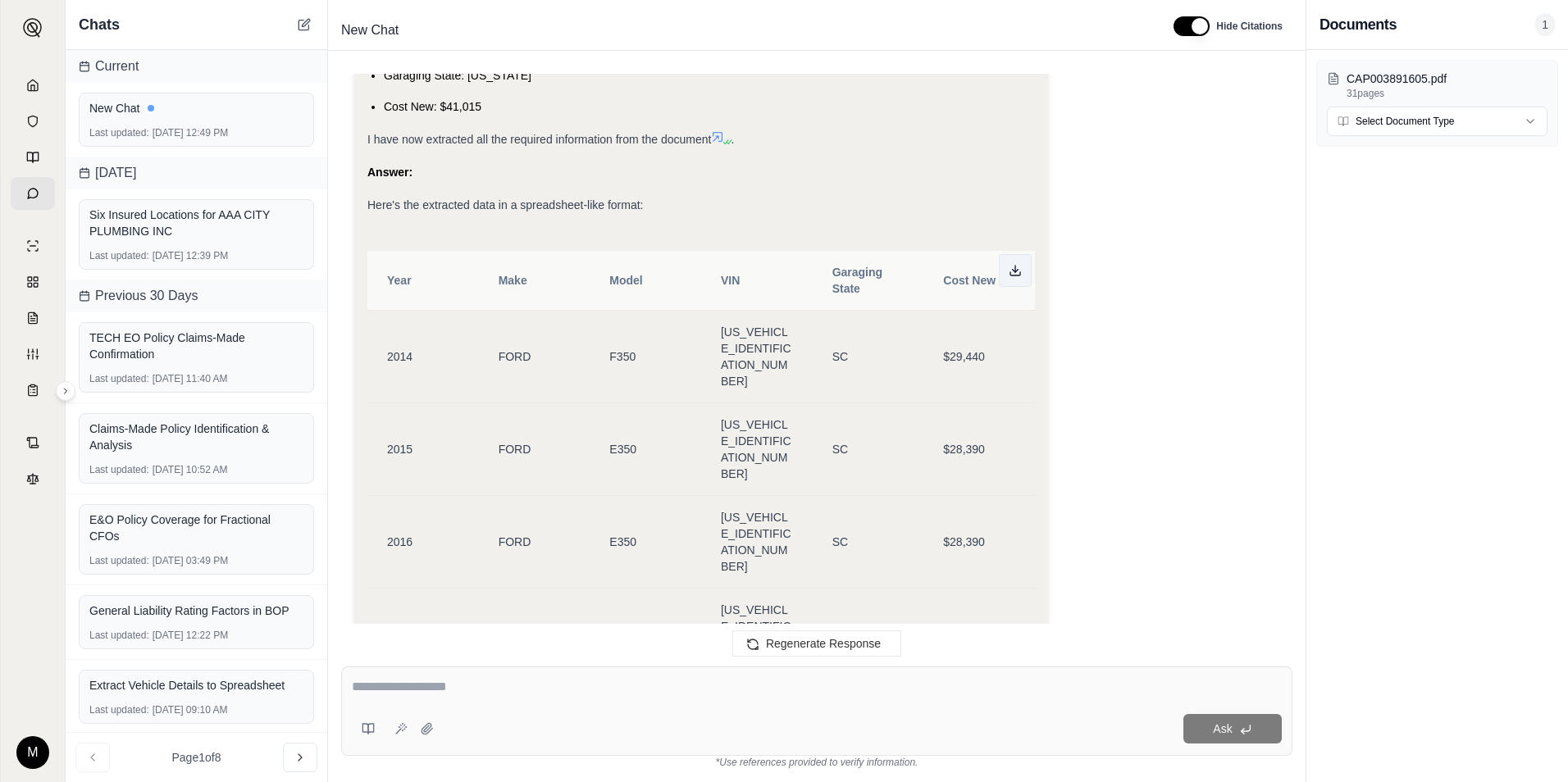
click at [1013, 273] on icon at bounding box center [1014, 270] width 13 height 13
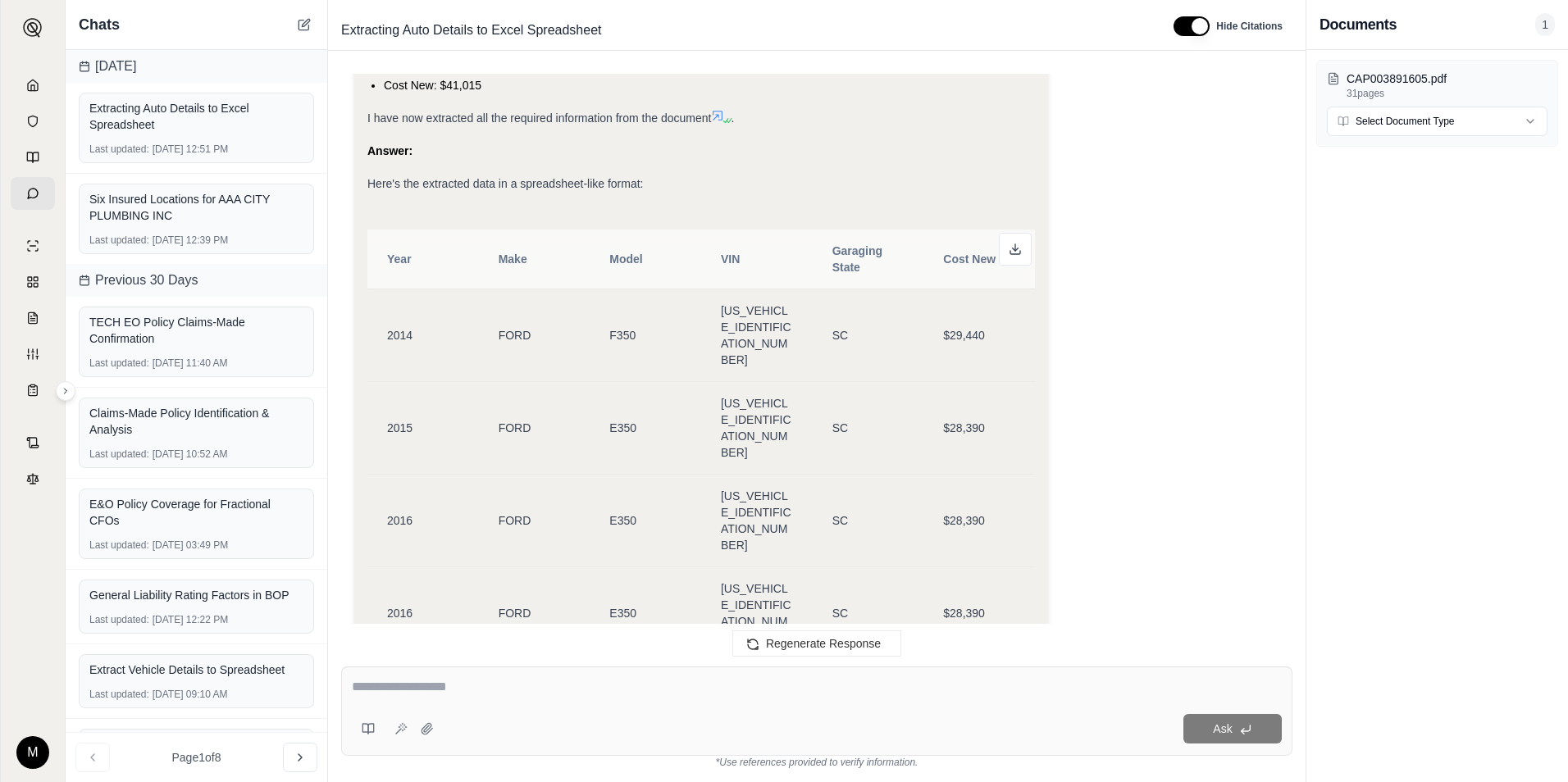
scroll to position [7295, 0]
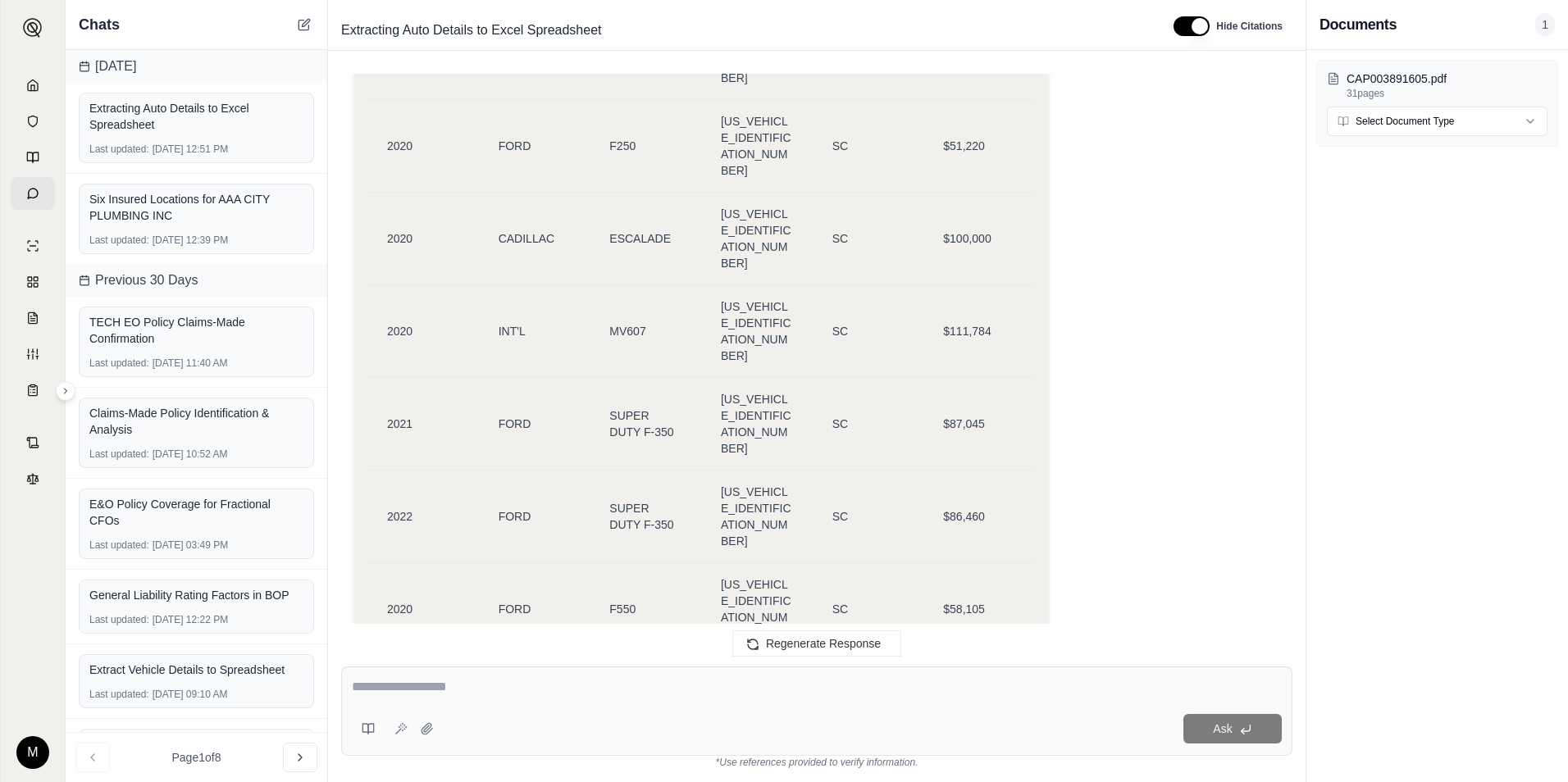
drag, startPoint x: 778, startPoint y: 492, endPoint x: 740, endPoint y: 458, distance: 51.0
drag, startPoint x: 740, startPoint y: 458, endPoint x: 803, endPoint y: 492, distance: 71.6
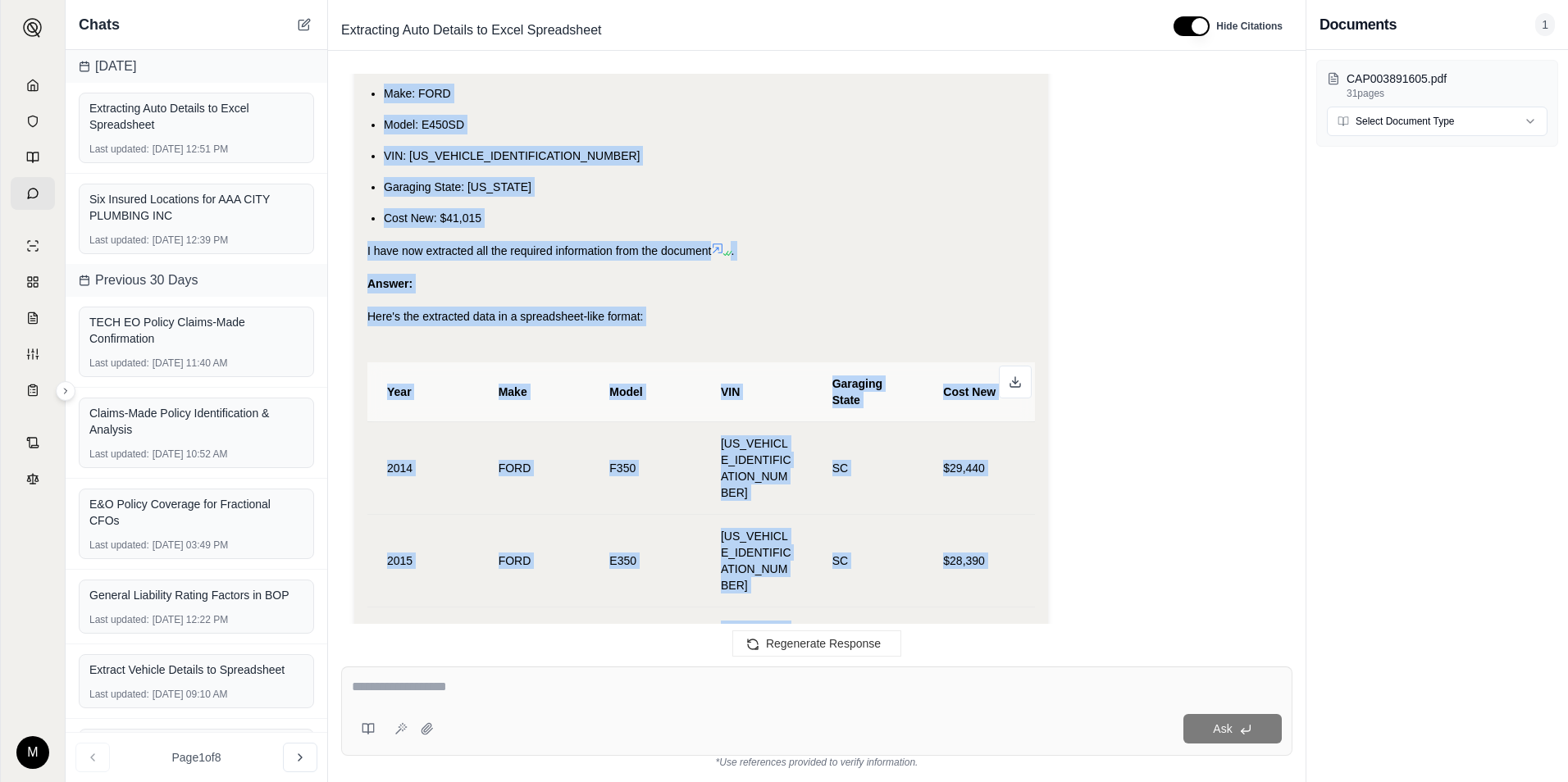
scroll to position [5710, 0]
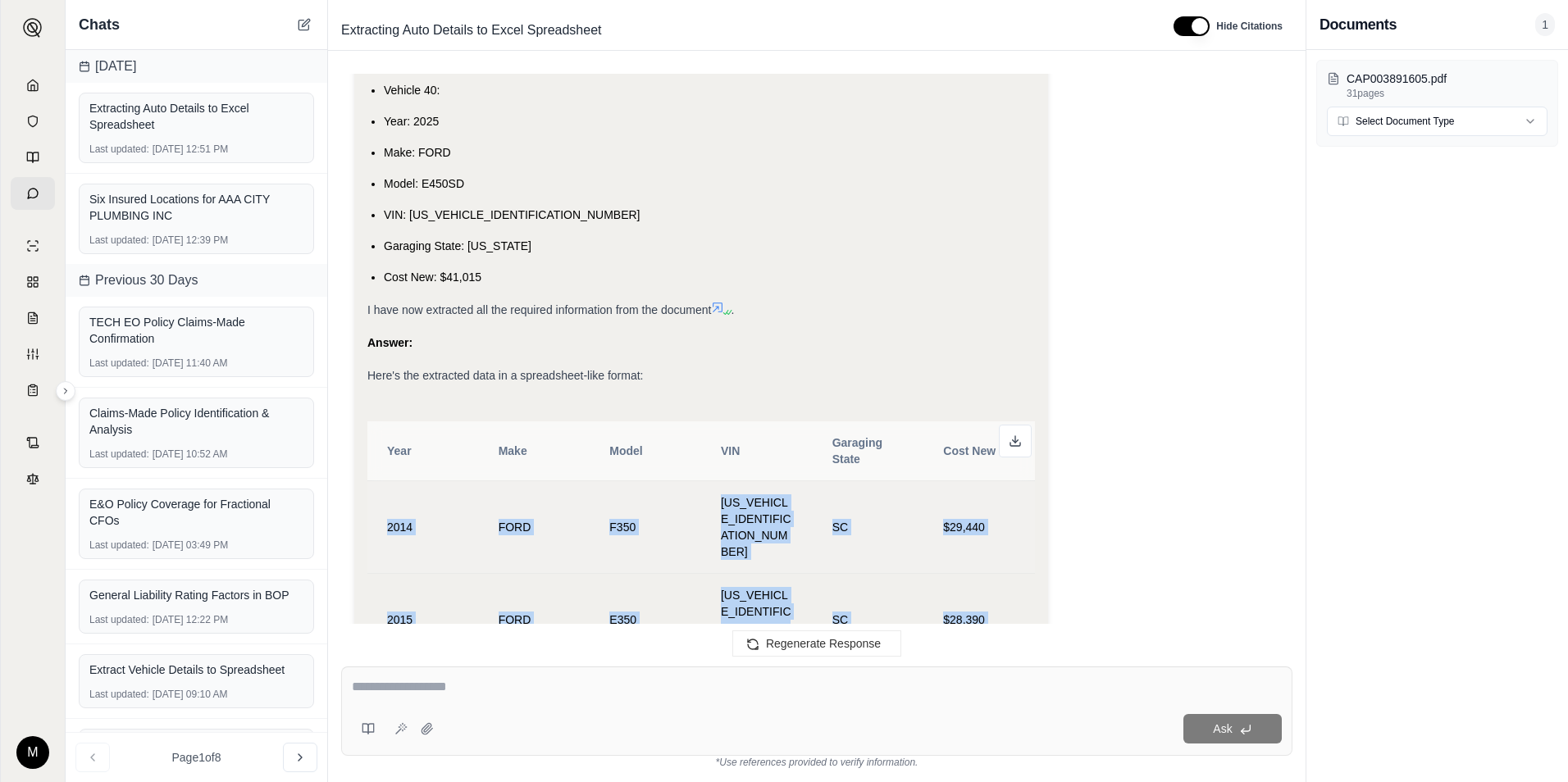
drag, startPoint x: 1008, startPoint y: 482, endPoint x: 376, endPoint y: 499, distance: 632.2
copy tbody "2014 FORD F350 [US_VEHICLE_IDENTIFICATION_NUMBER] SC $29,440 2015 FORD E350 [US…"
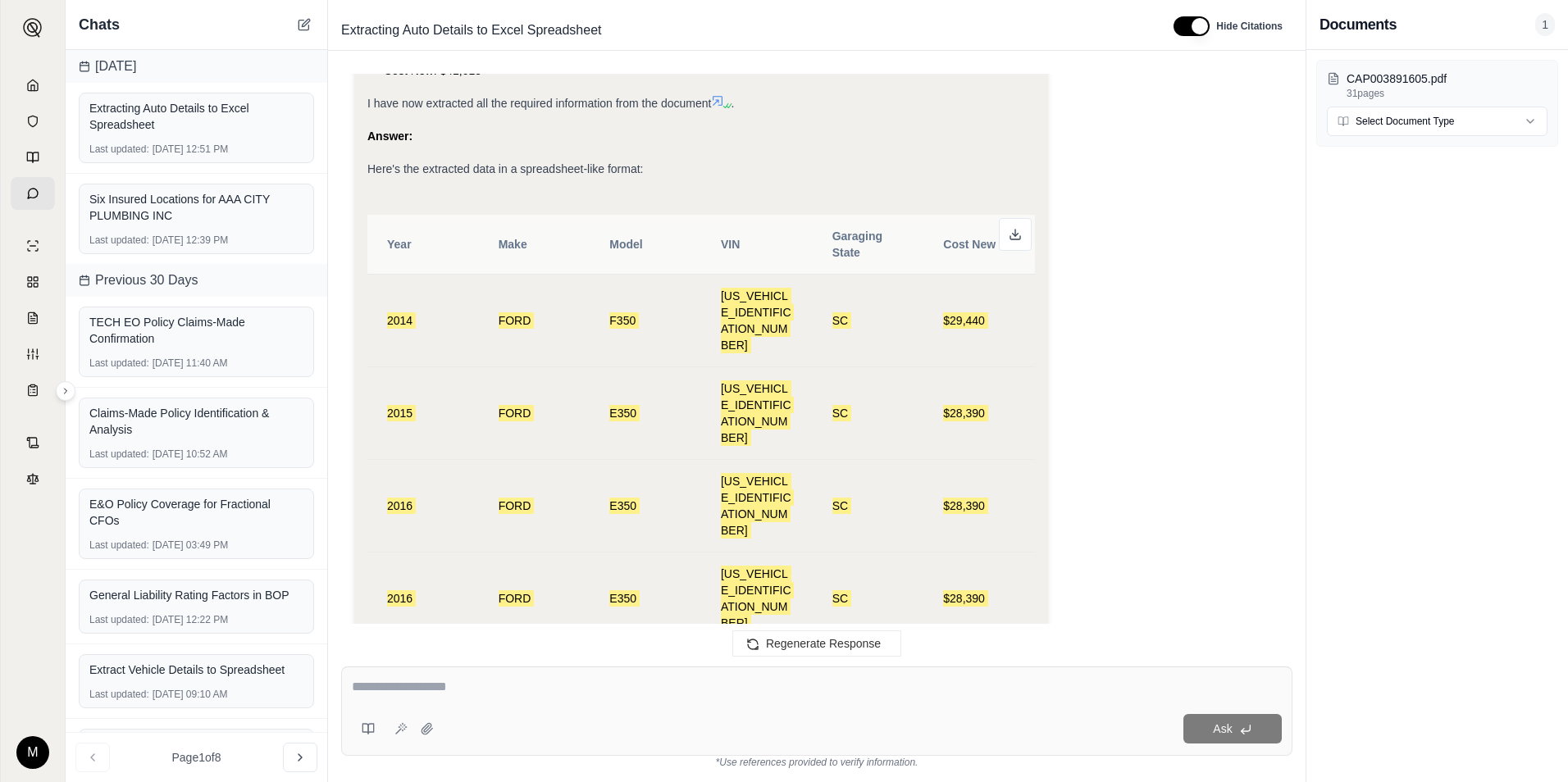
scroll to position [5956, 0]
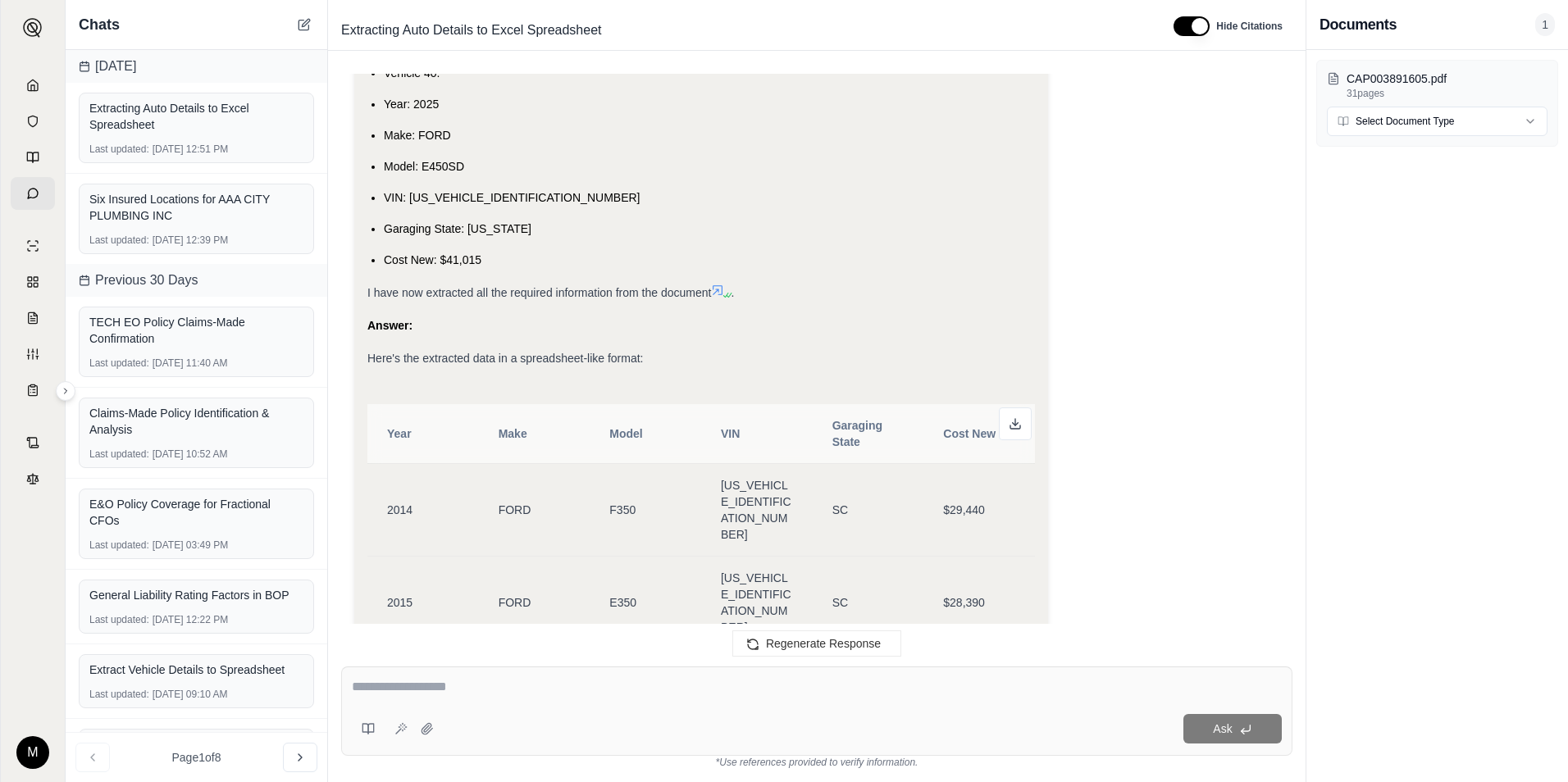
scroll to position [5909, 0]
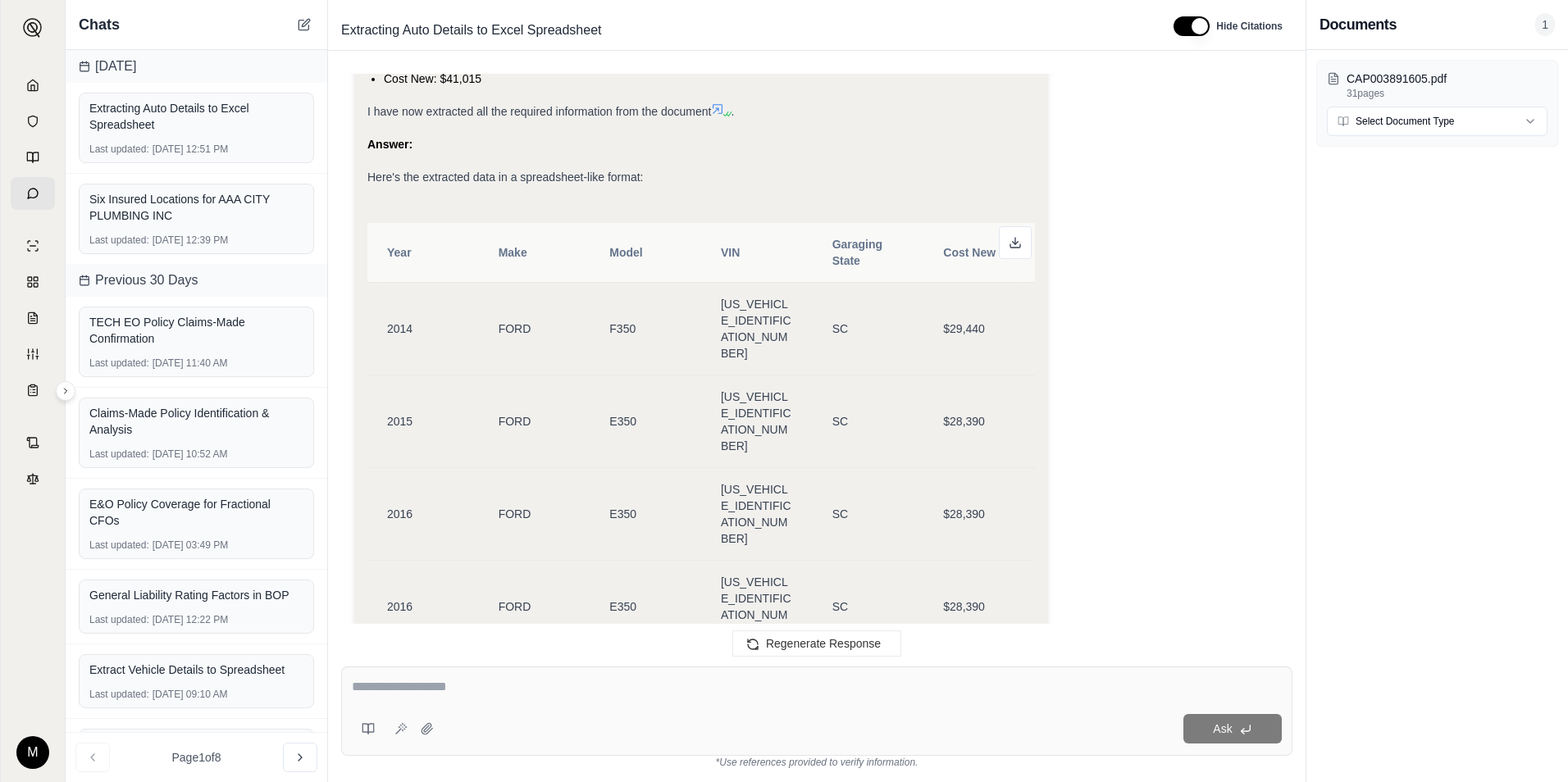
click at [524, 695] on textarea at bounding box center [817, 687] width 930 height 20
type textarea "**********"
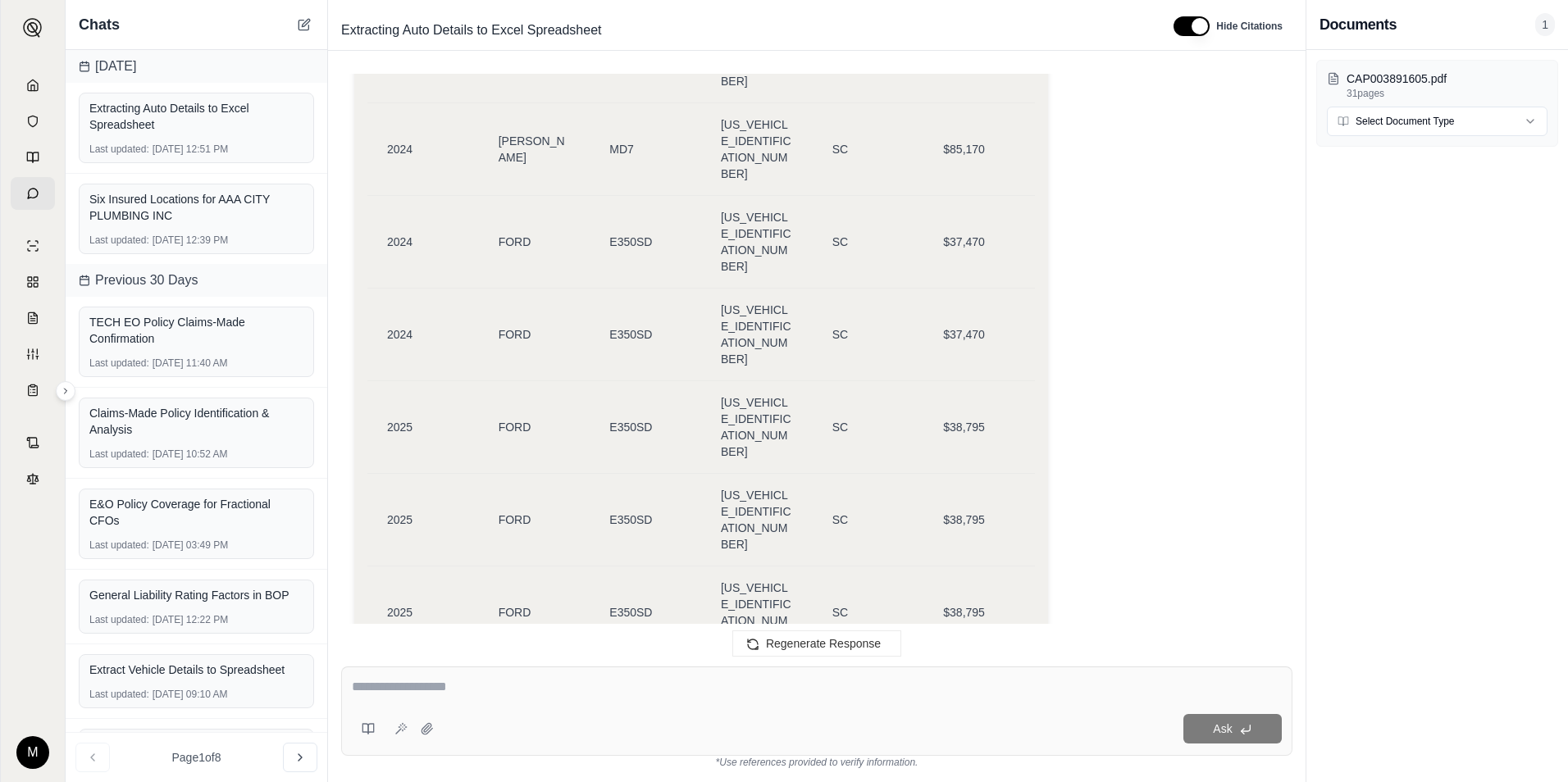
scroll to position [7844, 0]
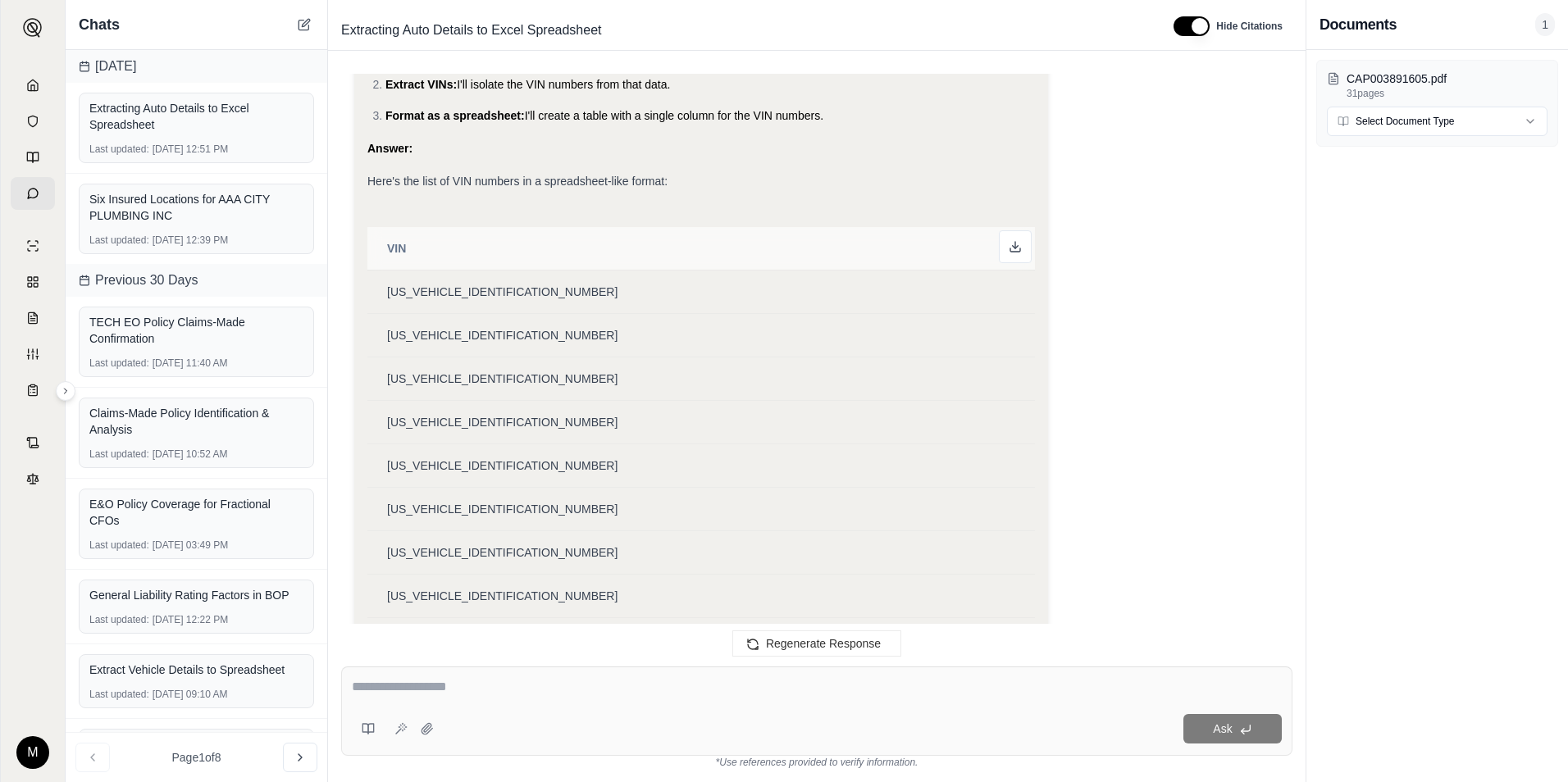
scroll to position [8992, 0]
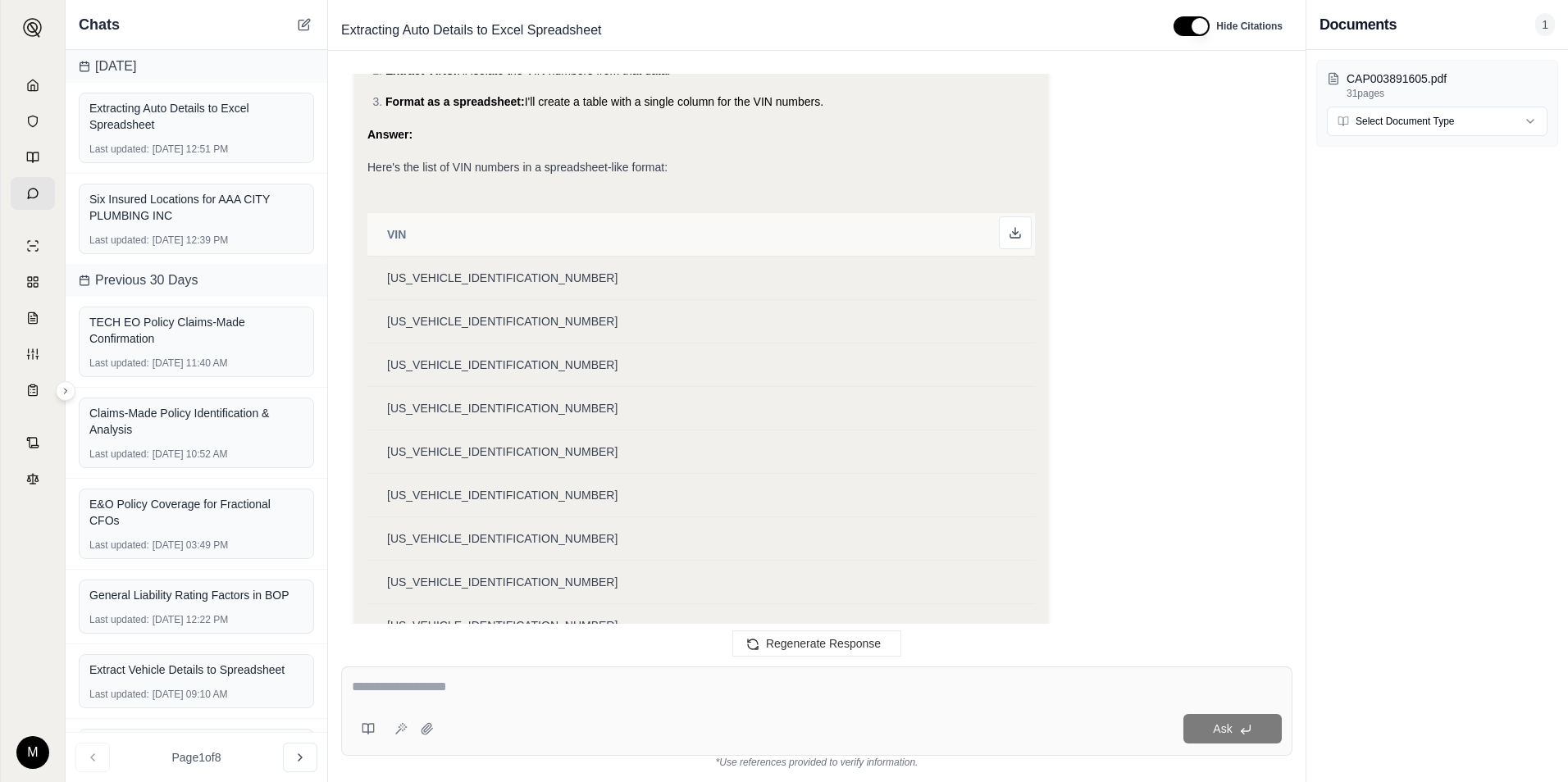
drag, startPoint x: 524, startPoint y: 523, endPoint x: 379, endPoint y: 518, distance: 145.1
copy span "[US_VEHICLE_IDENTIFICATION_NUMBER]"
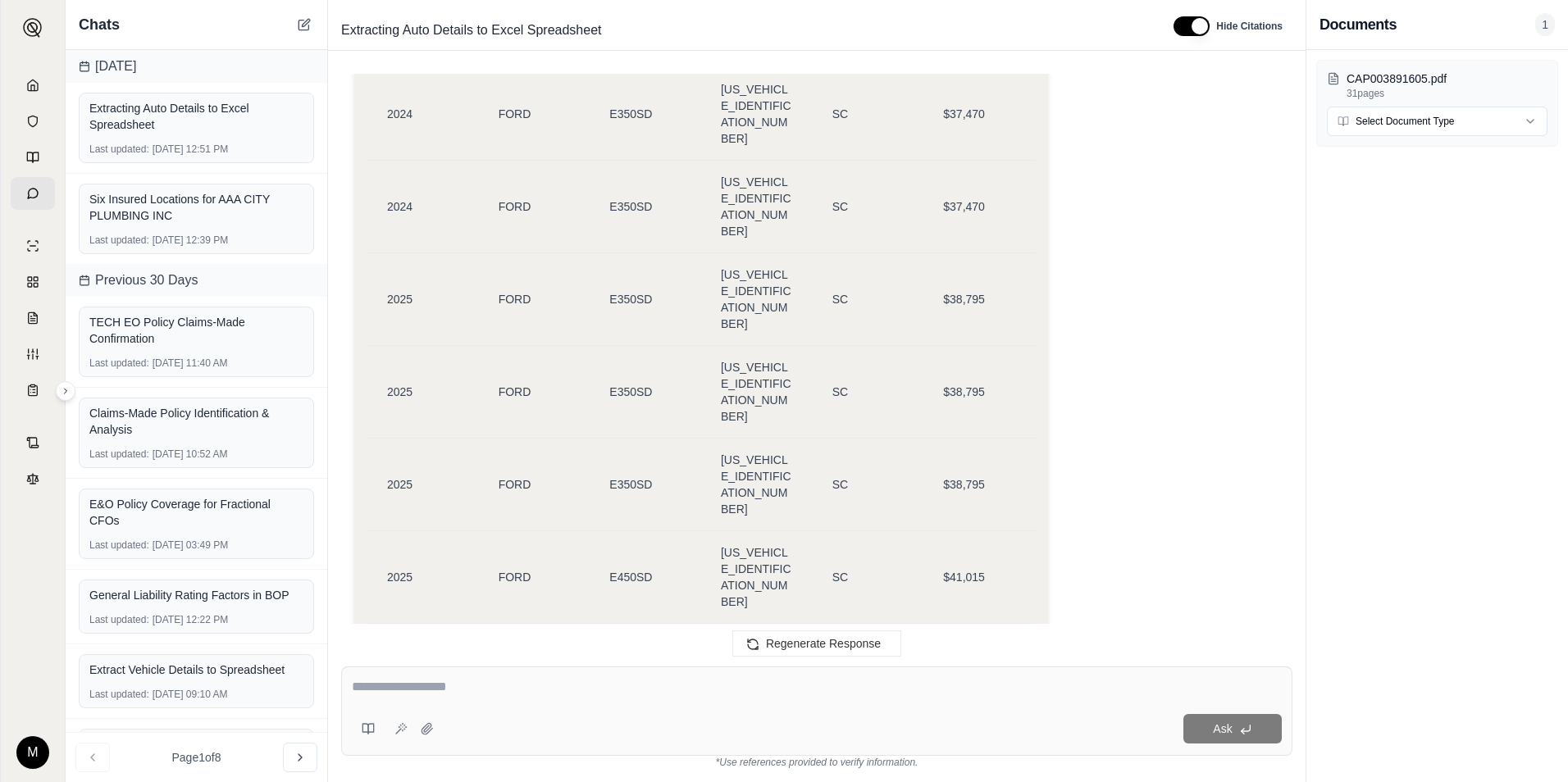
scroll to position [7763, 0]
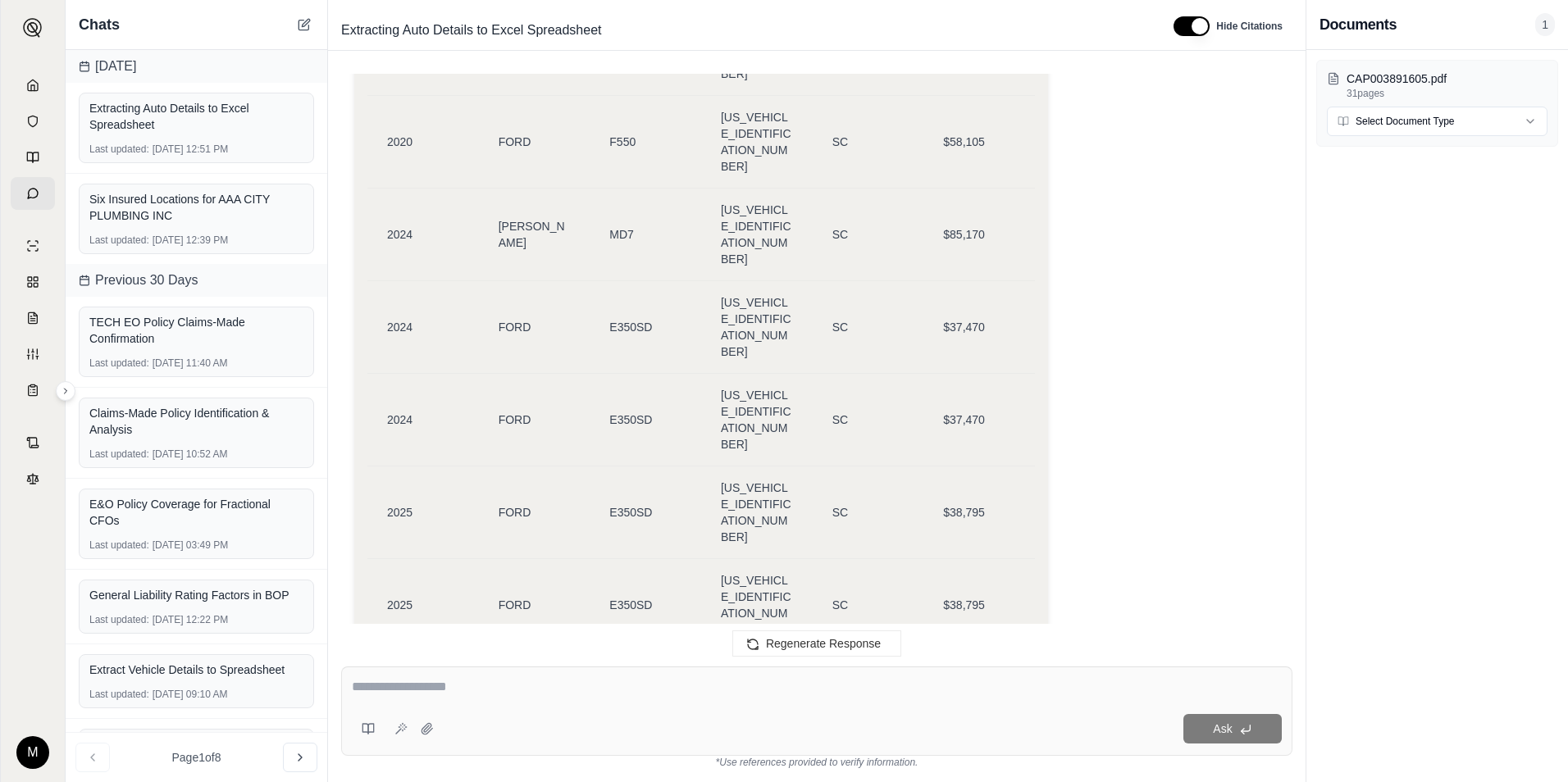
drag, startPoint x: 515, startPoint y: 520, endPoint x: 410, endPoint y: 595, distance: 129.0
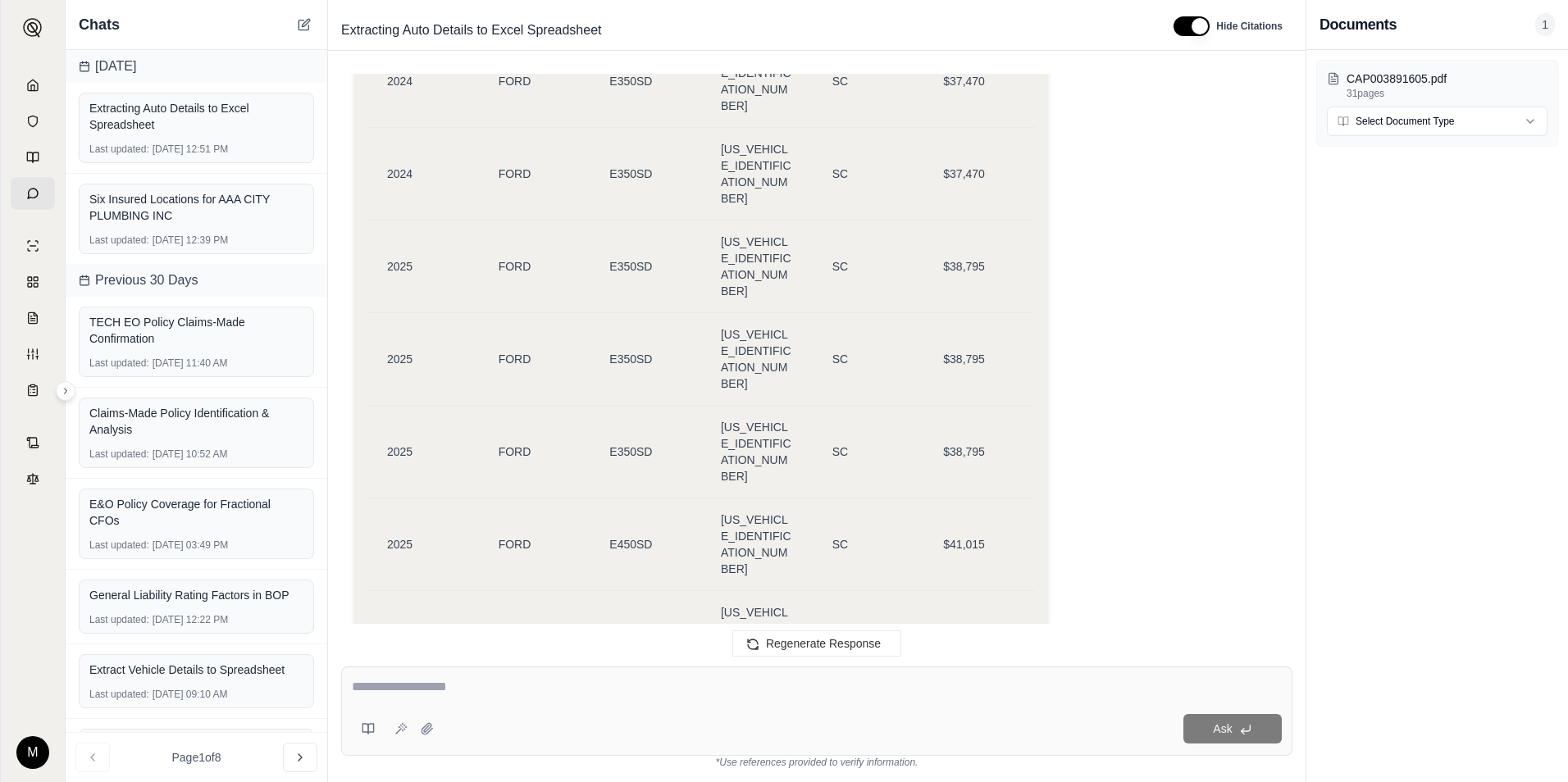
copy table "[US_VEHICLE_IDENTIFICATION_NUMBER] [US_VEHICLE_IDENTIFICATION_NUMBER] [US_VEHIC…"
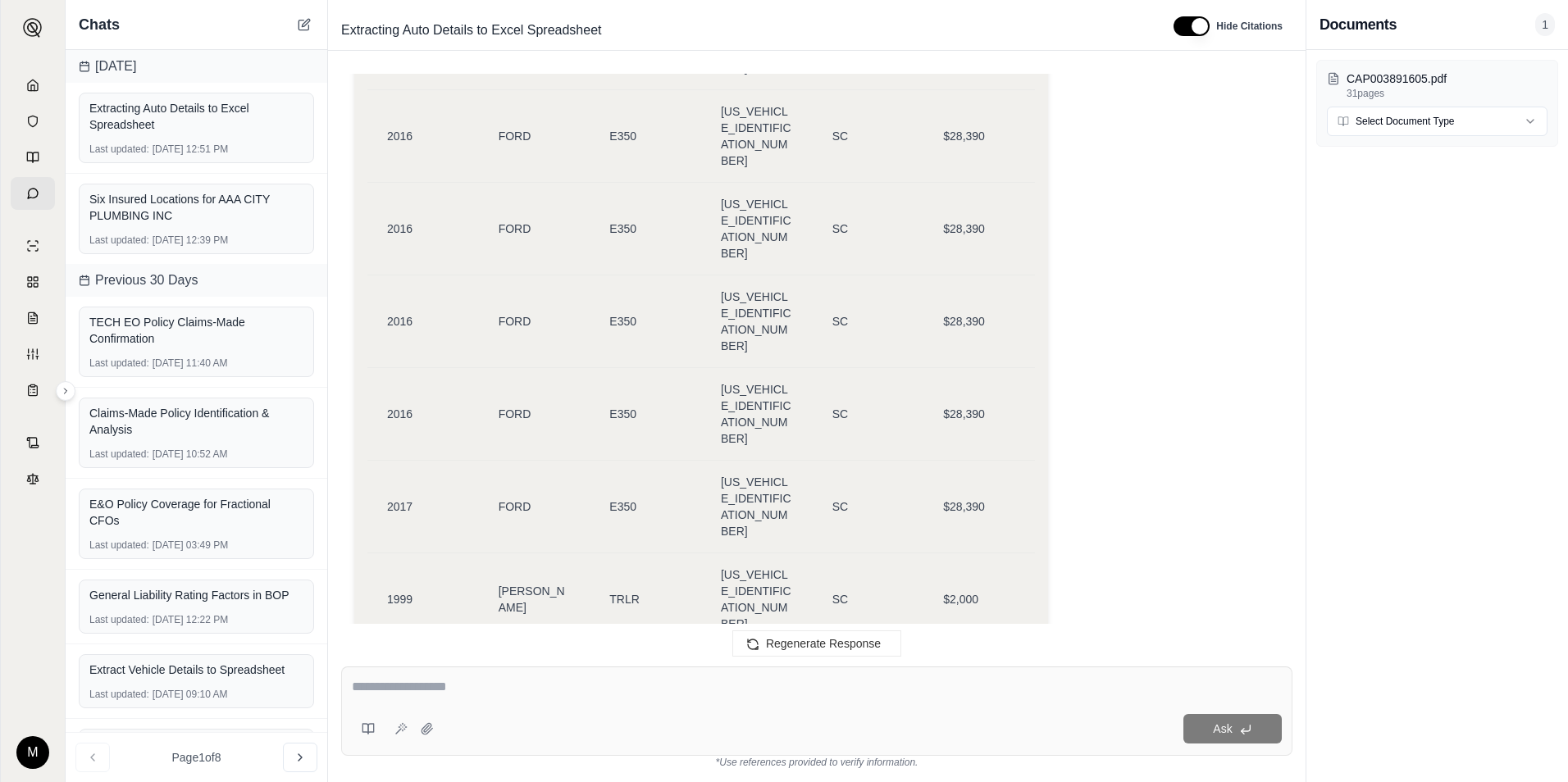
scroll to position [8992, 0]
